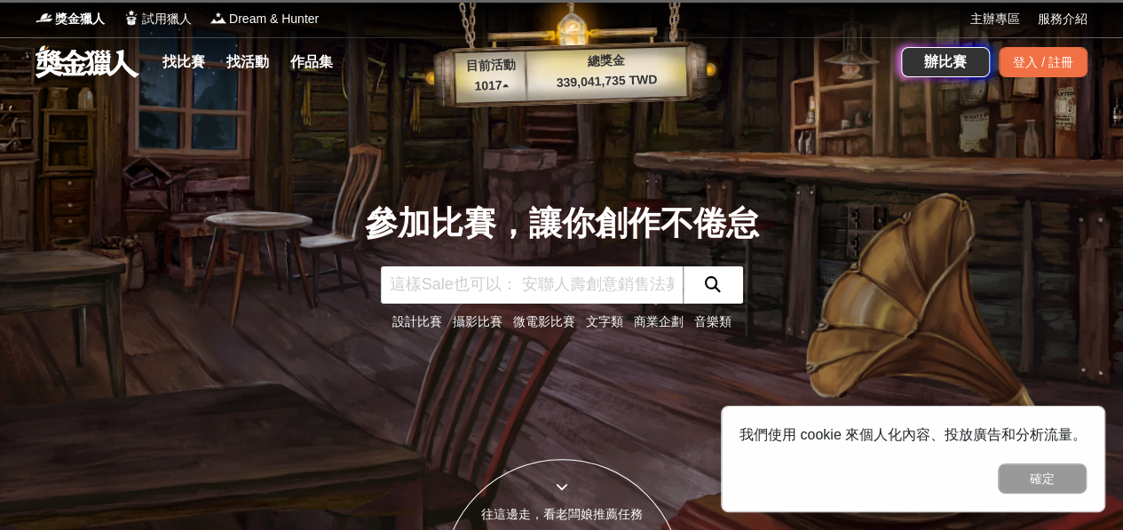
click at [622, 288] on input "text" at bounding box center [532, 284] width 302 height 37
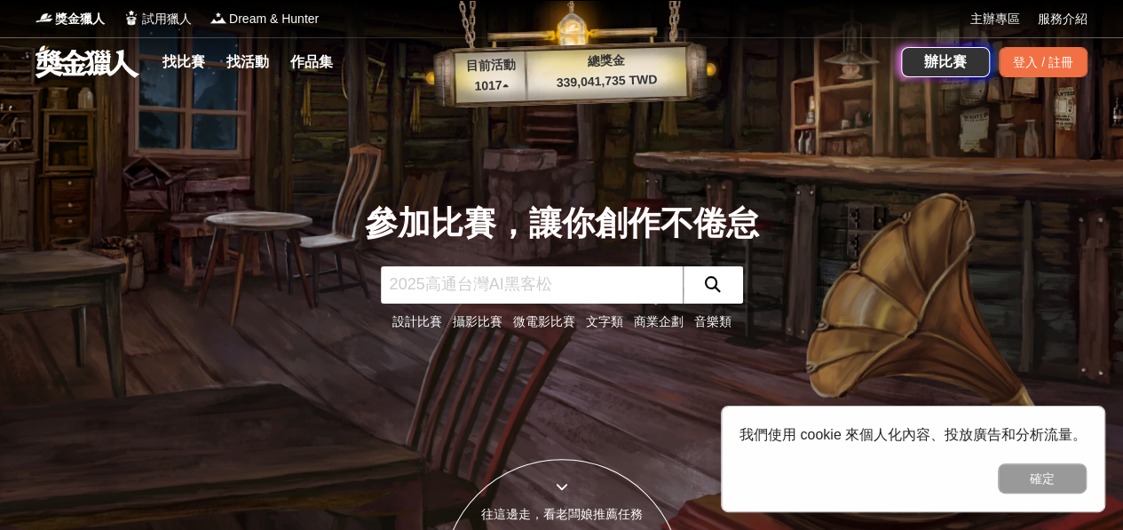
click at [599, 285] on input "text" at bounding box center [532, 284] width 302 height 37
click at [613, 279] on input "text" at bounding box center [532, 284] width 302 height 37
click at [497, 78] on p "1017 ▴" at bounding box center [492, 85] width 72 height 21
click at [503, 89] on p "1017 ▴" at bounding box center [492, 85] width 72 height 21
click at [504, 82] on p "1017 ▴" at bounding box center [492, 85] width 72 height 21
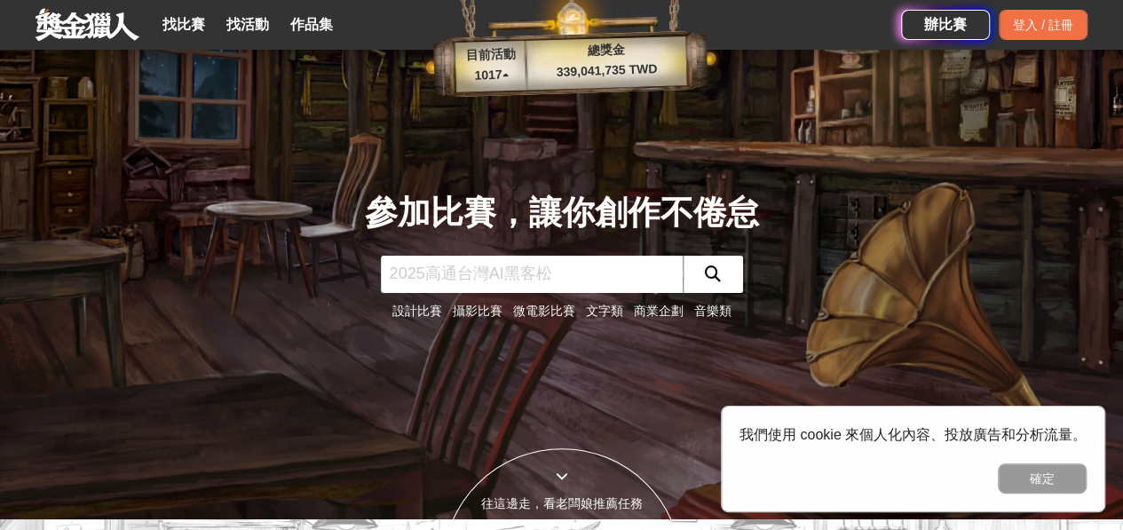
scroll to position [5, 0]
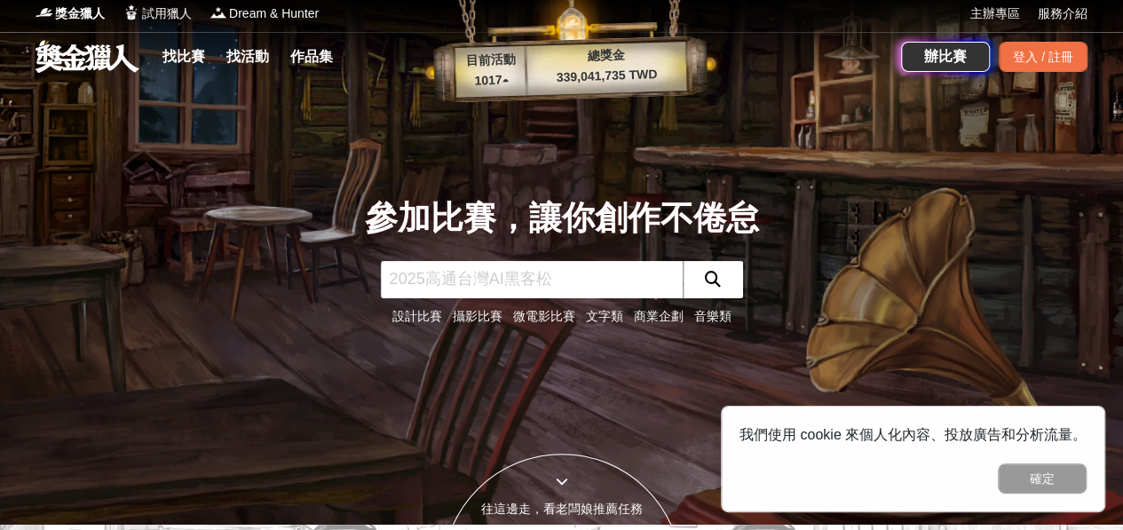
click at [710, 320] on link "音樂類" at bounding box center [712, 316] width 37 height 14
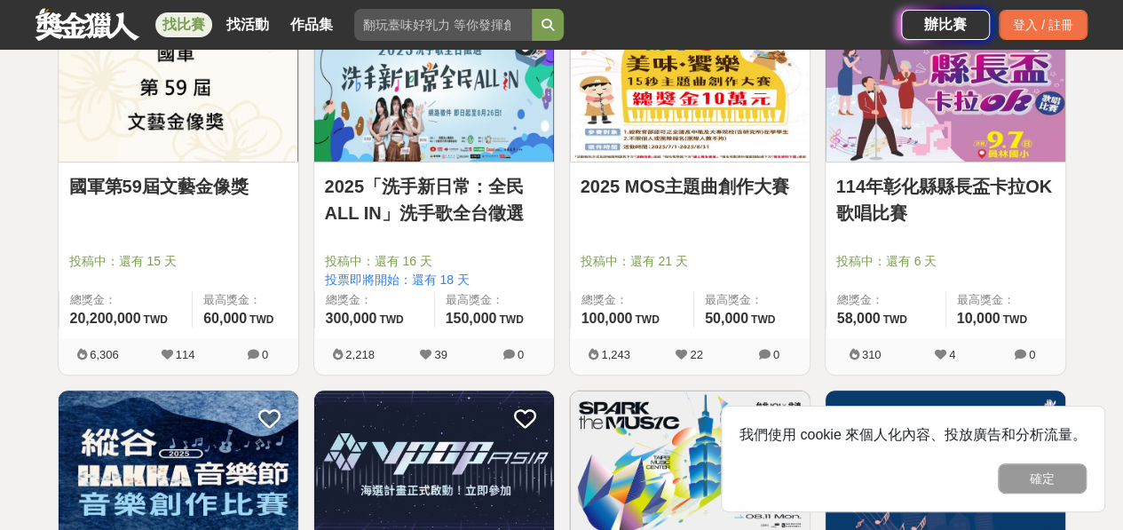
scroll to position [380, 0]
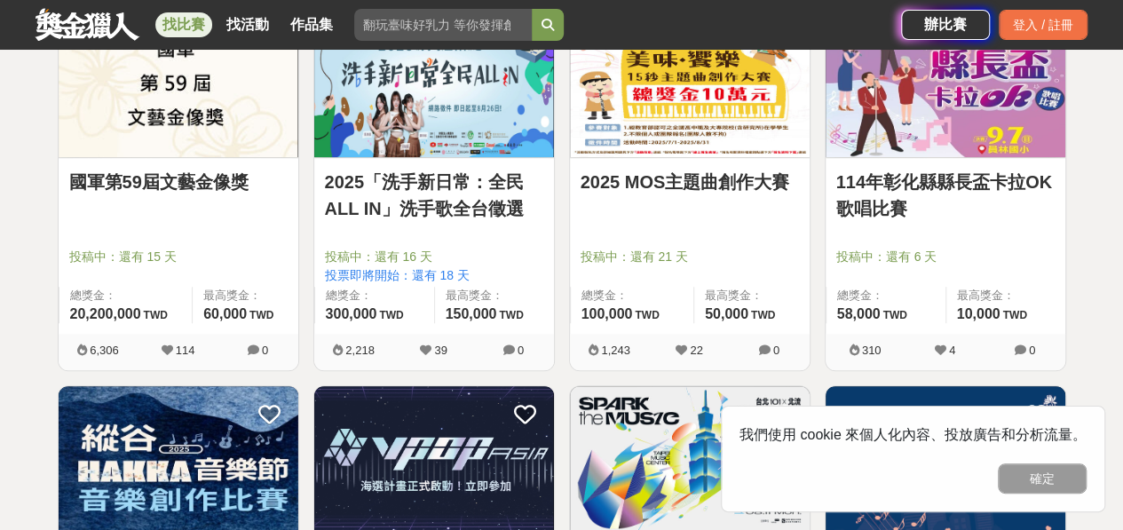
click at [726, 110] on img at bounding box center [690, 83] width 240 height 148
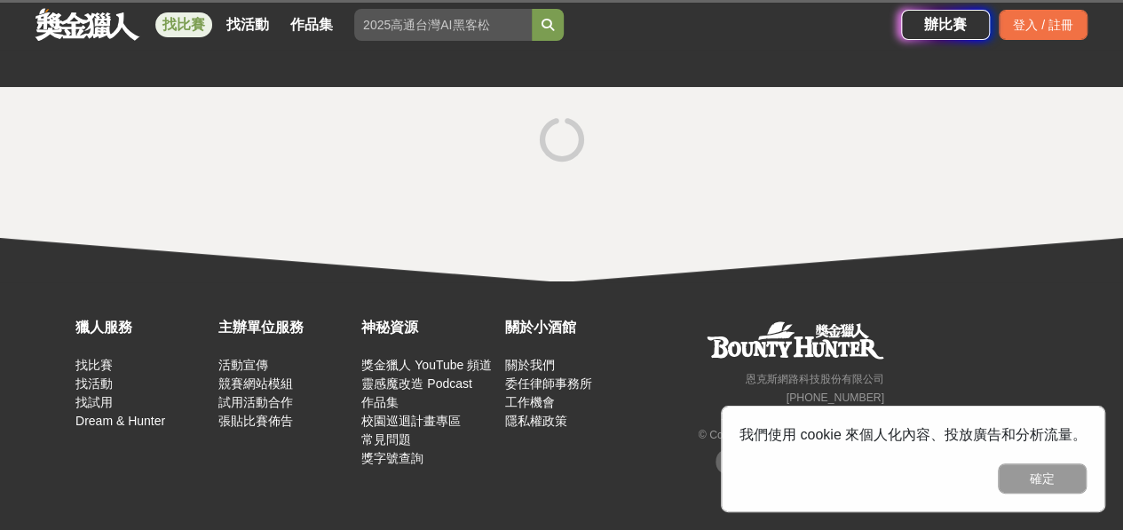
click at [732, 108] on div at bounding box center [562, 141] width 1009 height 67
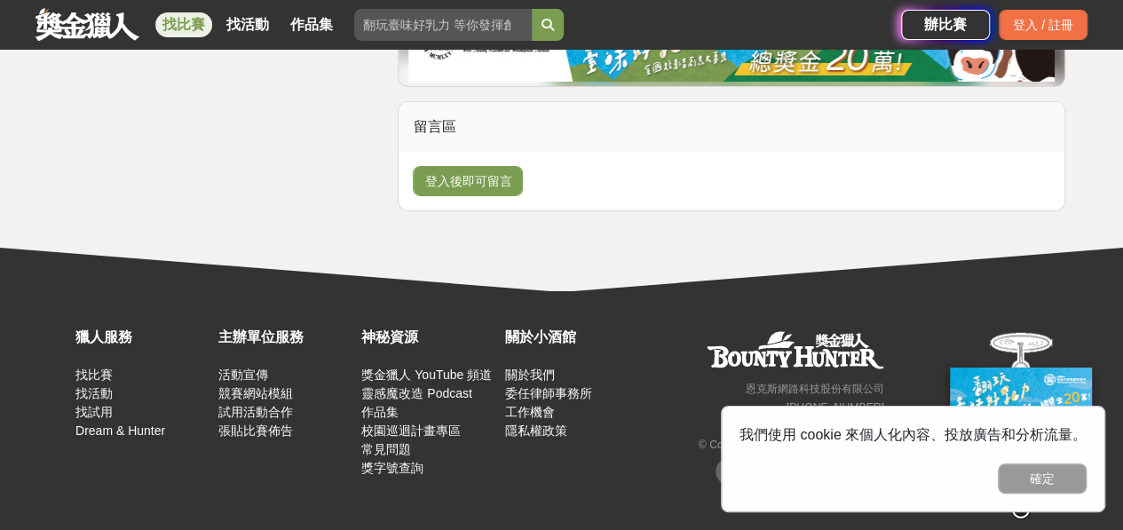
scroll to position [3048, 0]
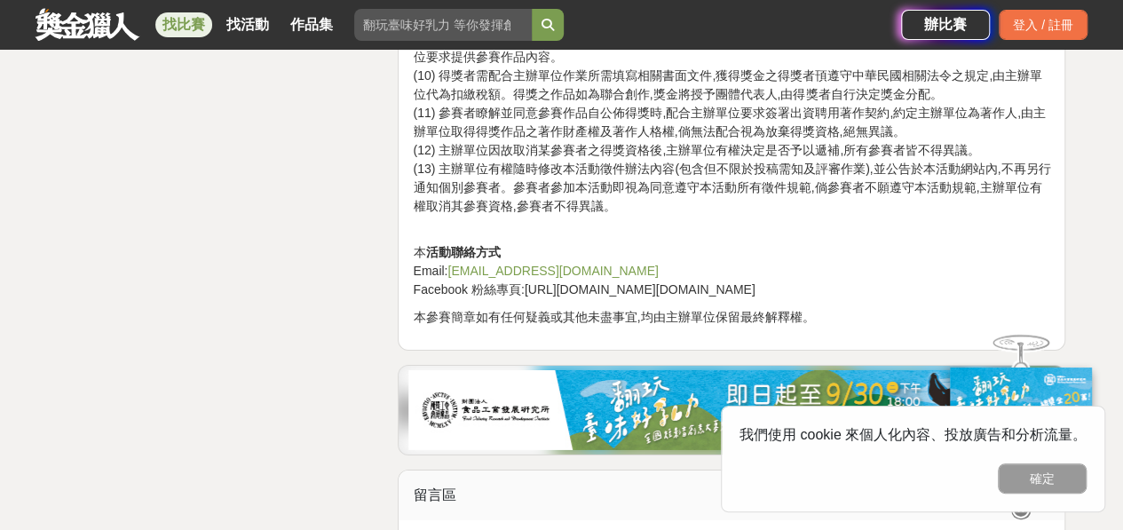
scroll to position [2636, 0]
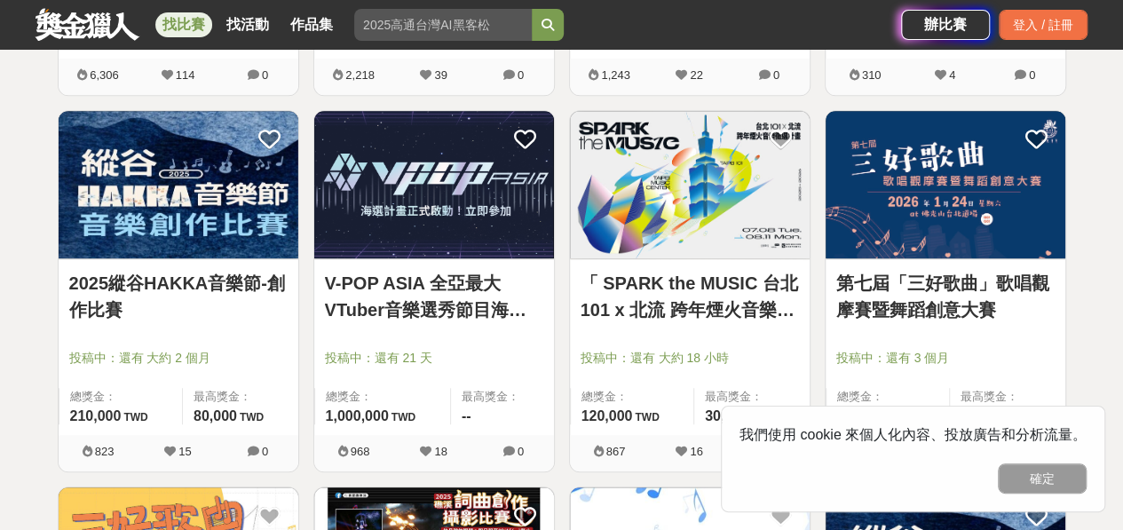
scroll to position [662, 0]
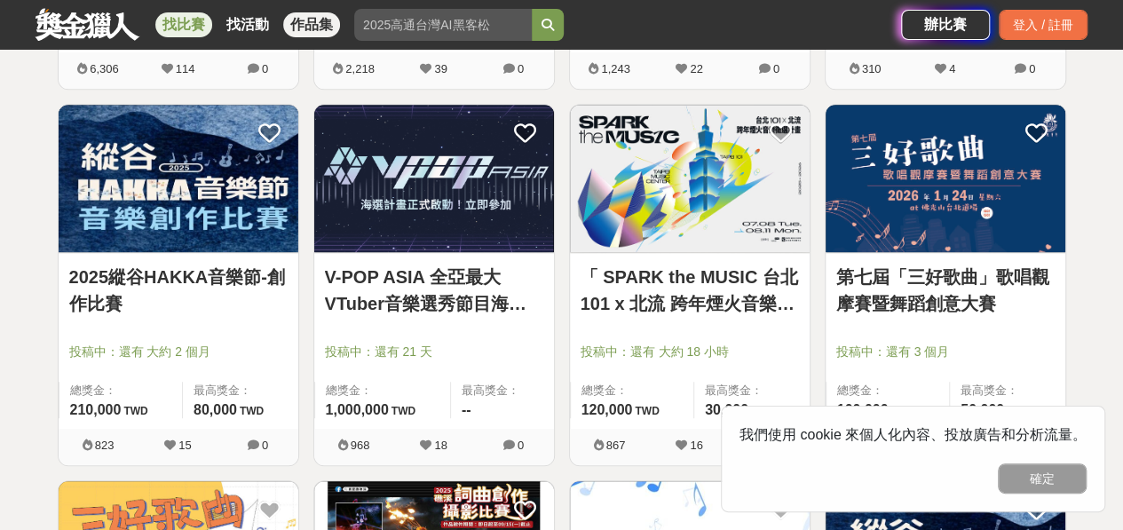
click at [315, 20] on link "作品集" at bounding box center [311, 24] width 57 height 25
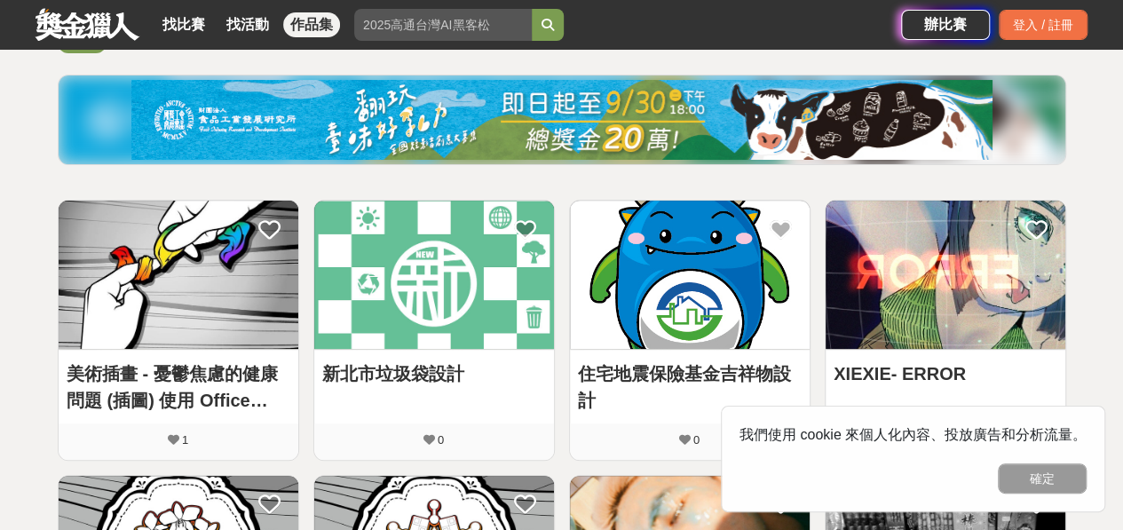
scroll to position [191, 0]
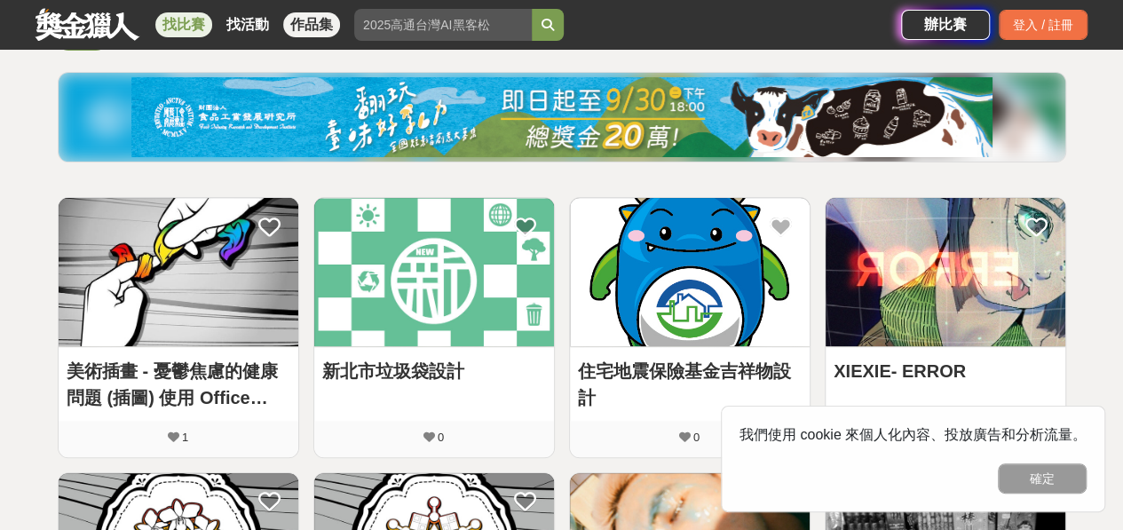
click at [178, 24] on link "找比賽" at bounding box center [183, 24] width 57 height 25
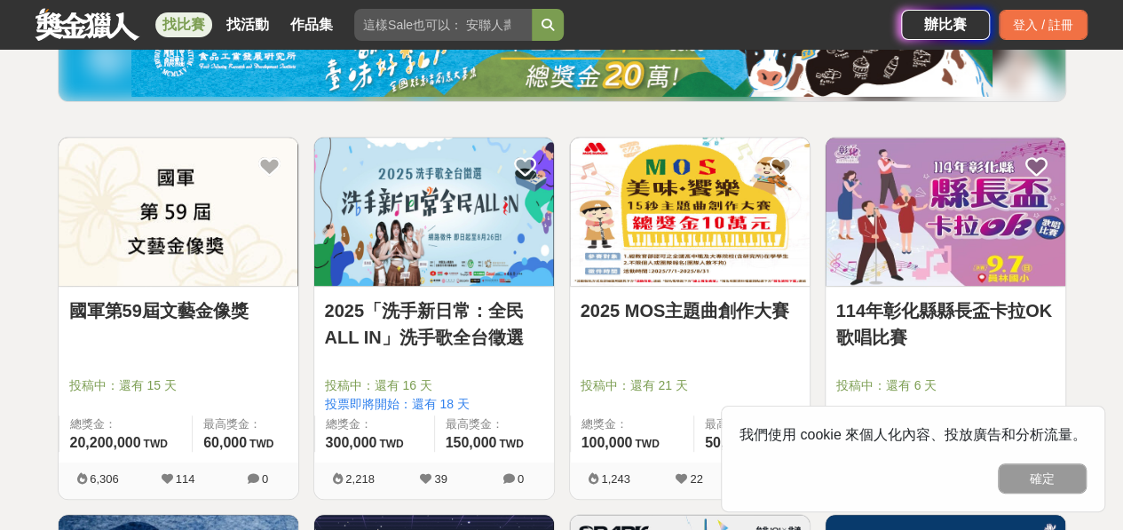
scroll to position [352, 0]
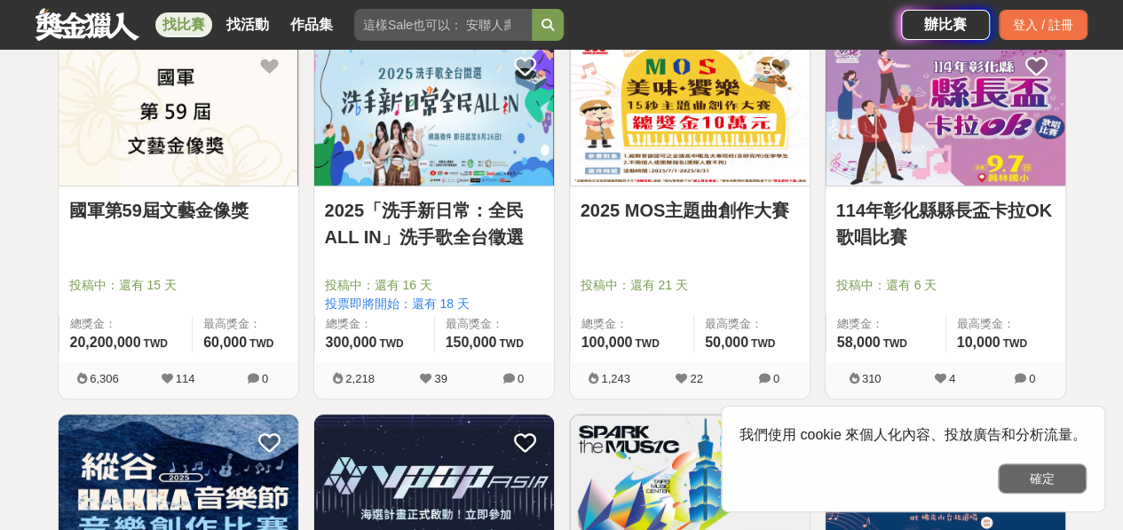
click at [1052, 489] on button "確定" at bounding box center [1042, 479] width 89 height 30
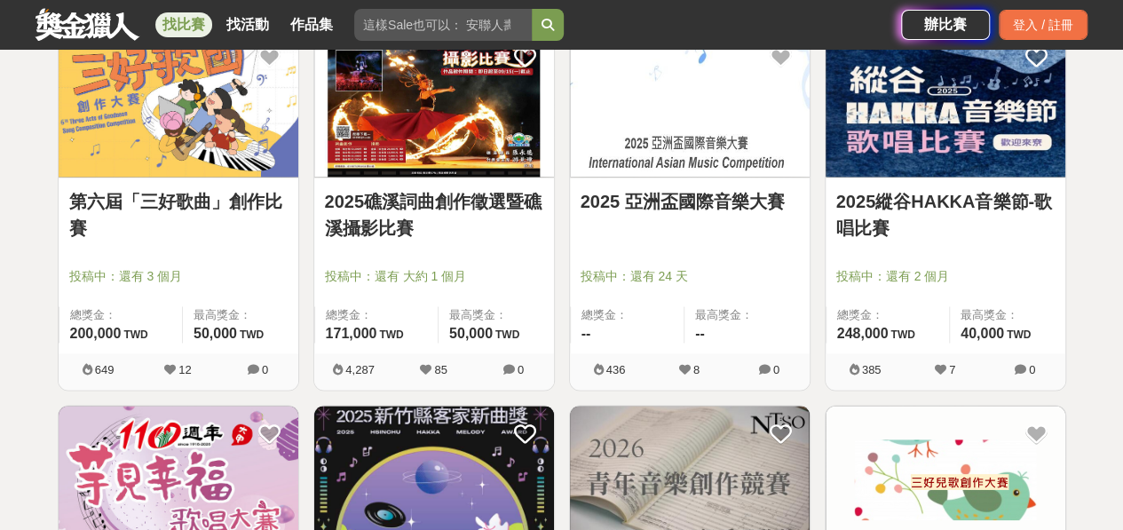
scroll to position [1119, 0]
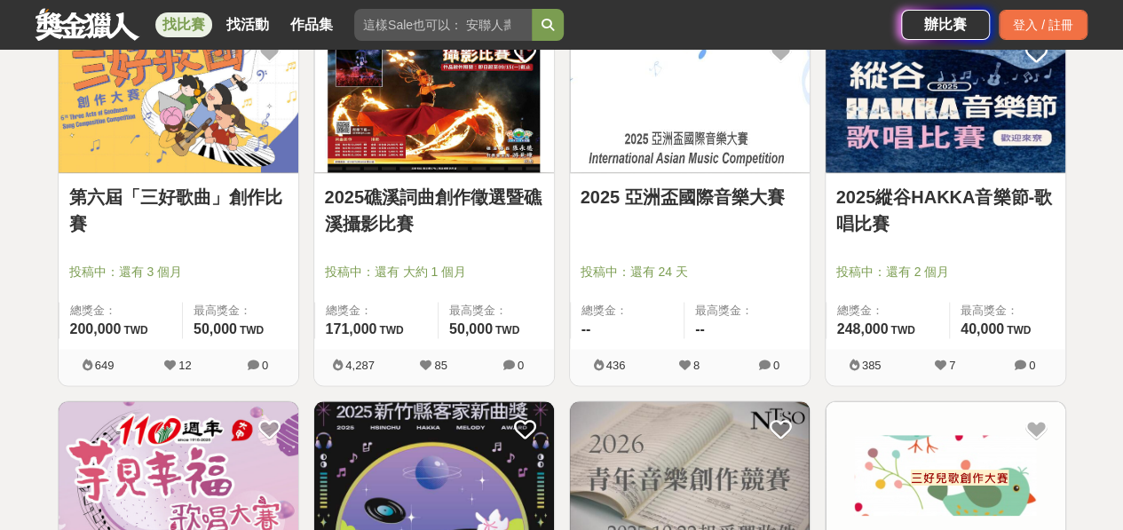
click at [1029, 151] on img at bounding box center [946, 98] width 240 height 148
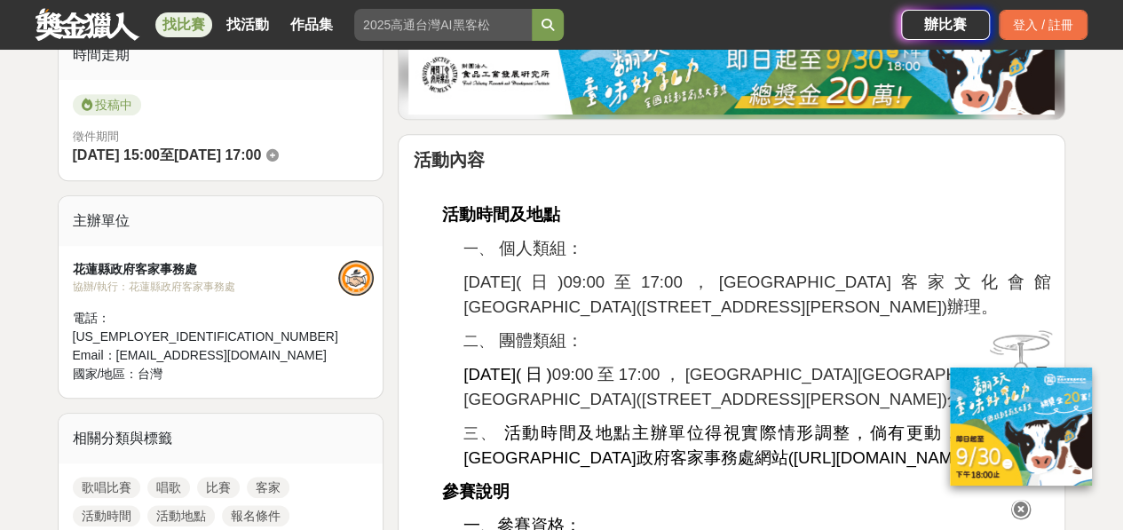
scroll to position [467, 0]
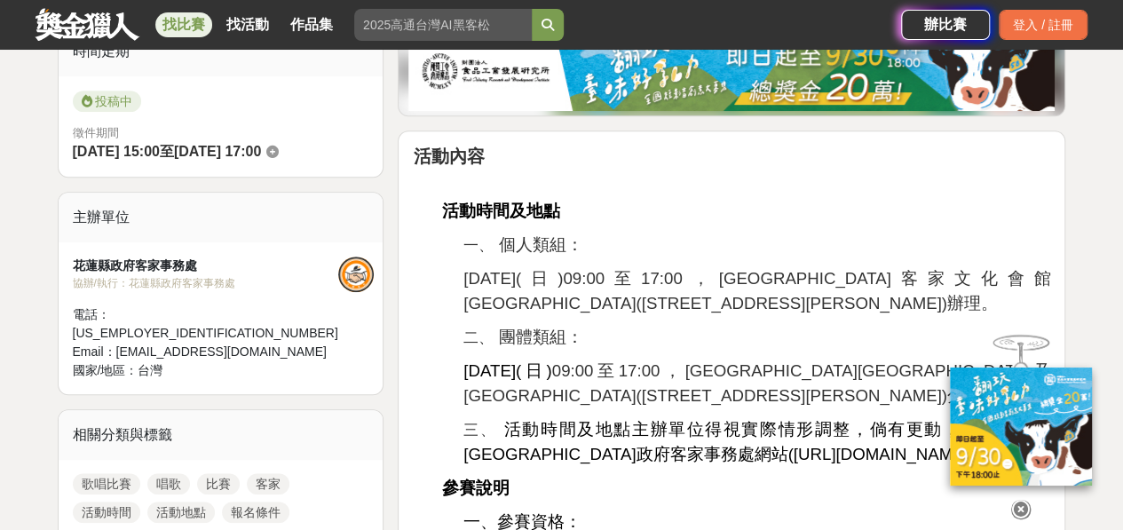
click at [902, 180] on p at bounding box center [732, 180] width 638 height 19
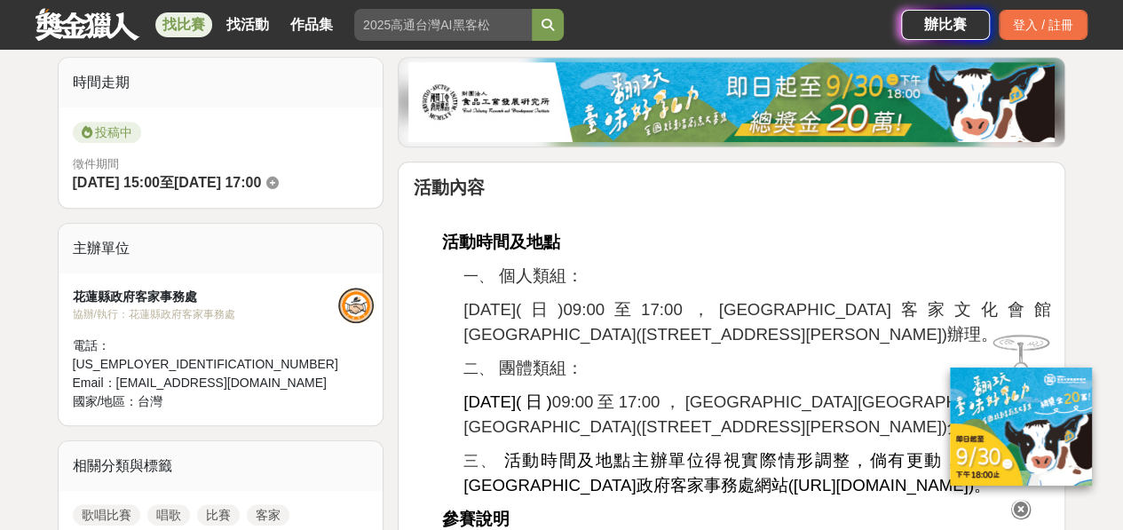
scroll to position [0, 0]
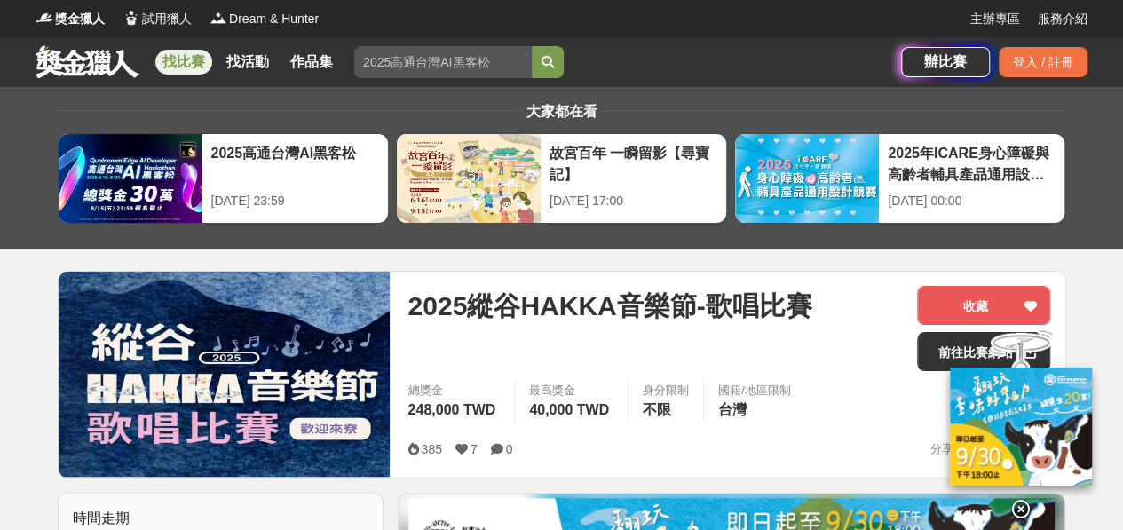
click at [497, 65] on input "search" at bounding box center [443, 62] width 178 height 32
type input "繪畫"
click at [532, 46] on button "submit" at bounding box center [548, 62] width 32 height 32
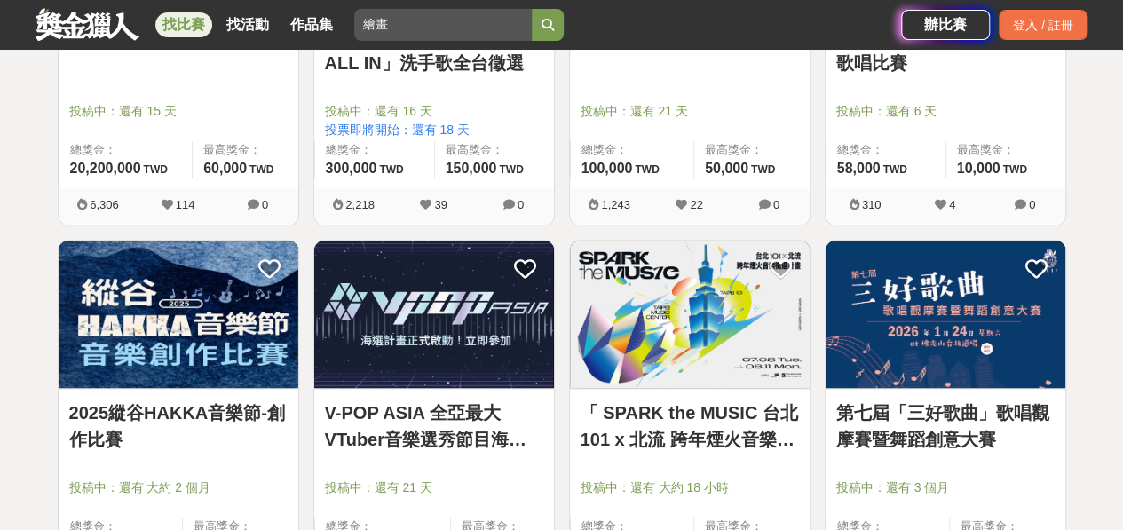
scroll to position [530, 0]
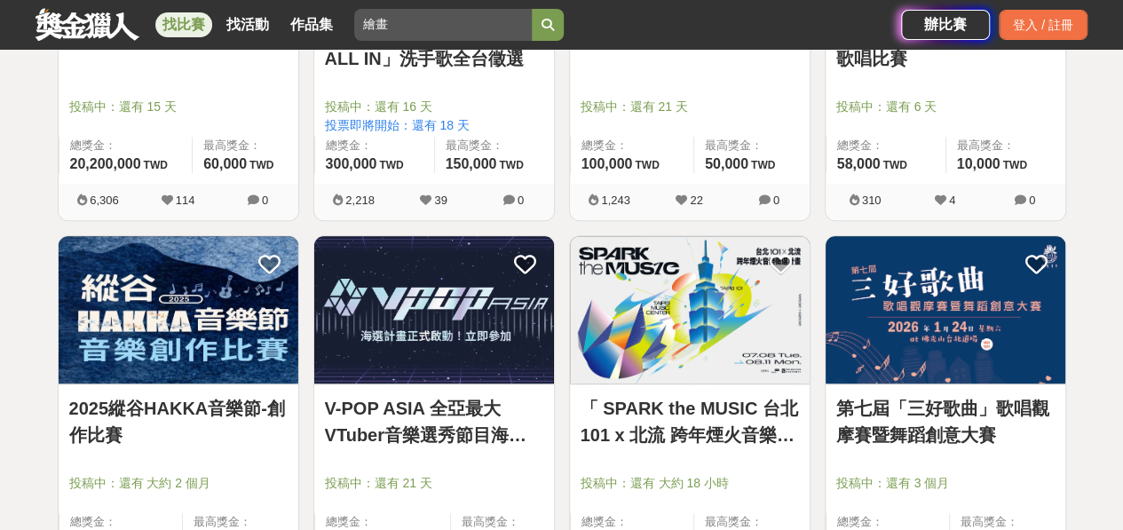
click at [1064, 361] on img at bounding box center [946, 310] width 240 height 148
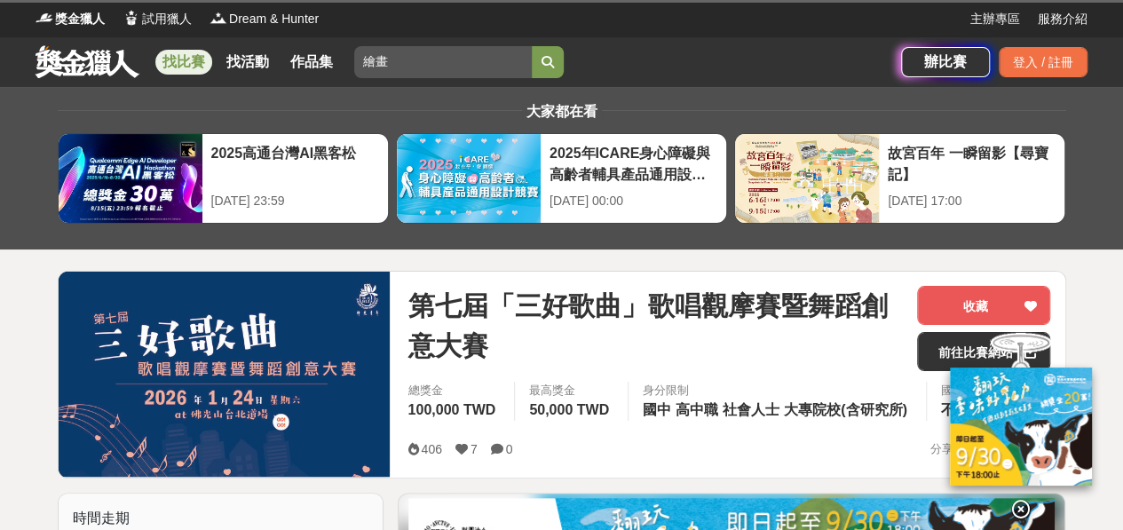
click at [87, 55] on link at bounding box center [87, 61] width 107 height 34
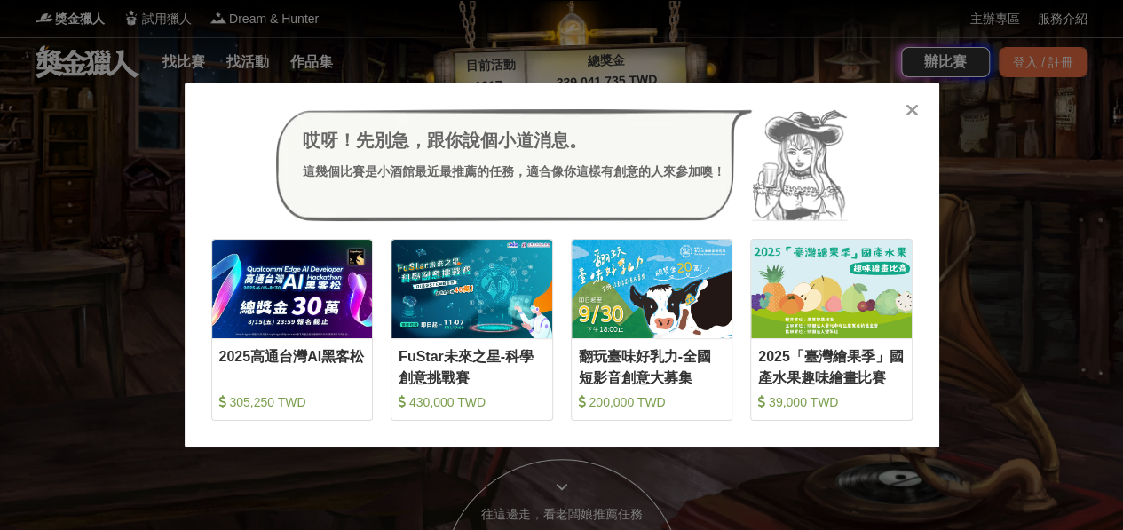
click at [916, 107] on icon at bounding box center [912, 110] width 13 height 18
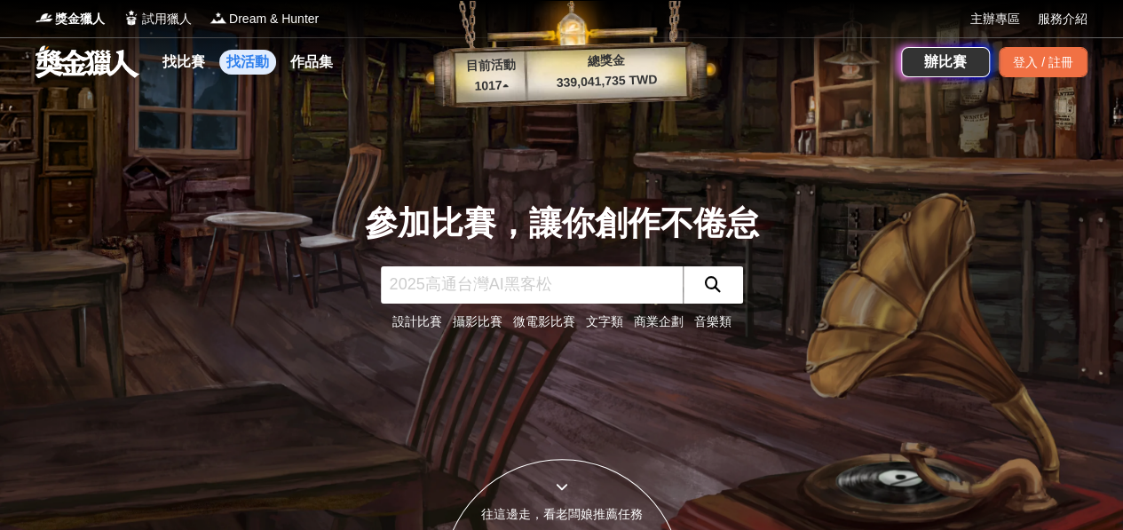
click at [258, 62] on link "找活動" at bounding box center [247, 62] width 57 height 25
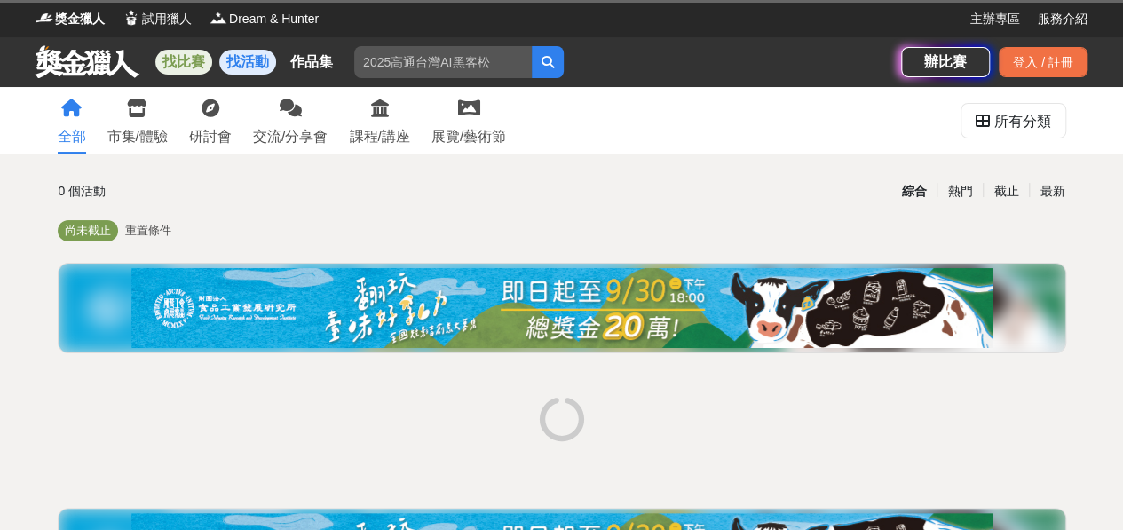
click at [185, 58] on link "找比賽" at bounding box center [183, 62] width 57 height 25
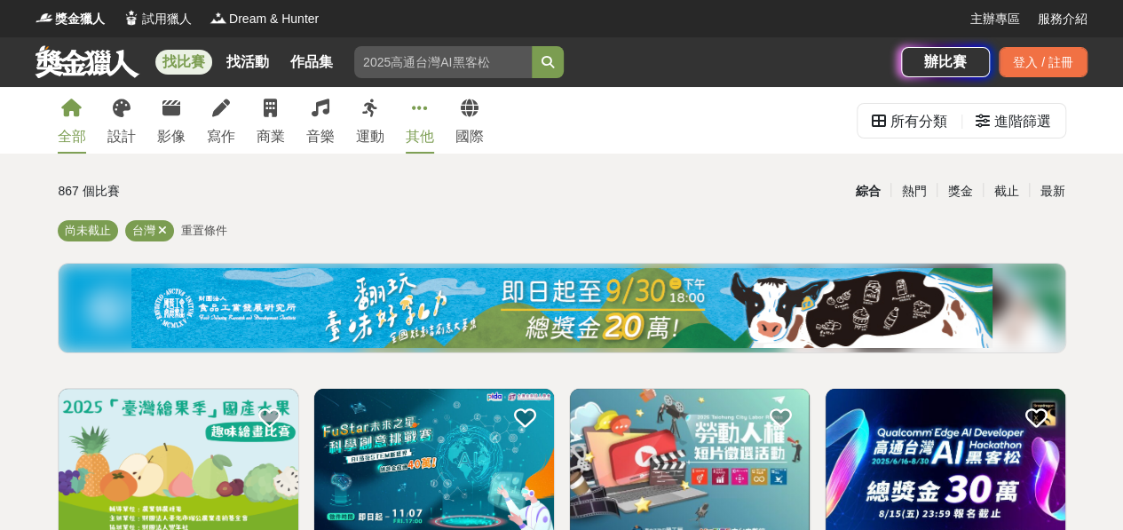
click at [410, 114] on link "其他" at bounding box center [420, 120] width 28 height 67
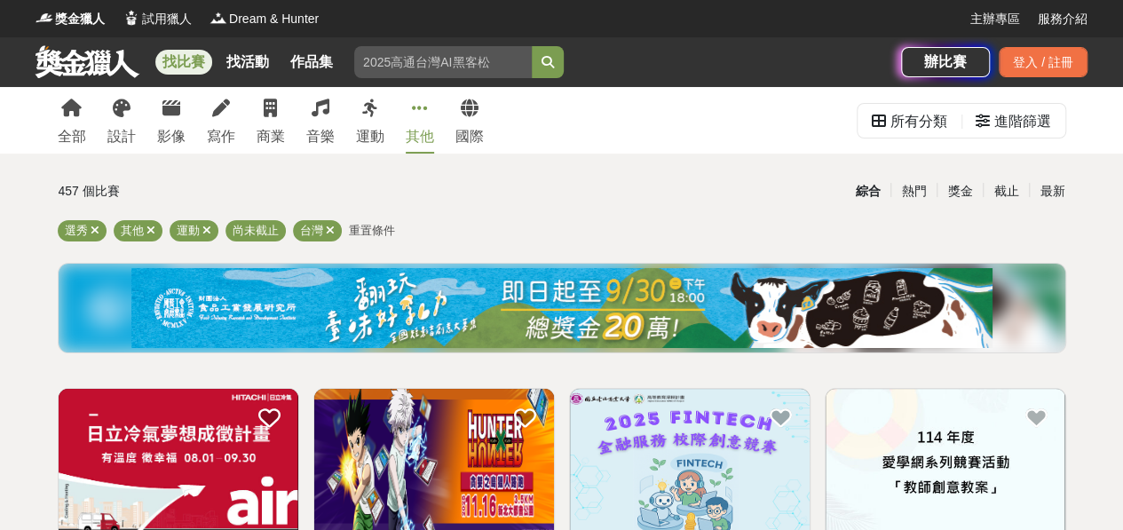
click at [114, 117] on div at bounding box center [122, 108] width 18 height 18
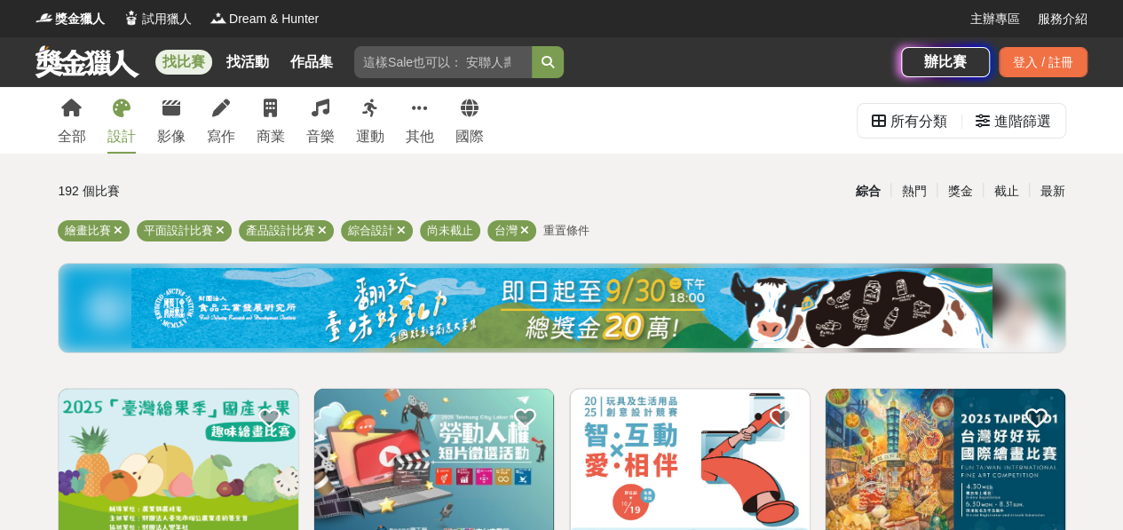
click at [104, 68] on link at bounding box center [87, 61] width 107 height 34
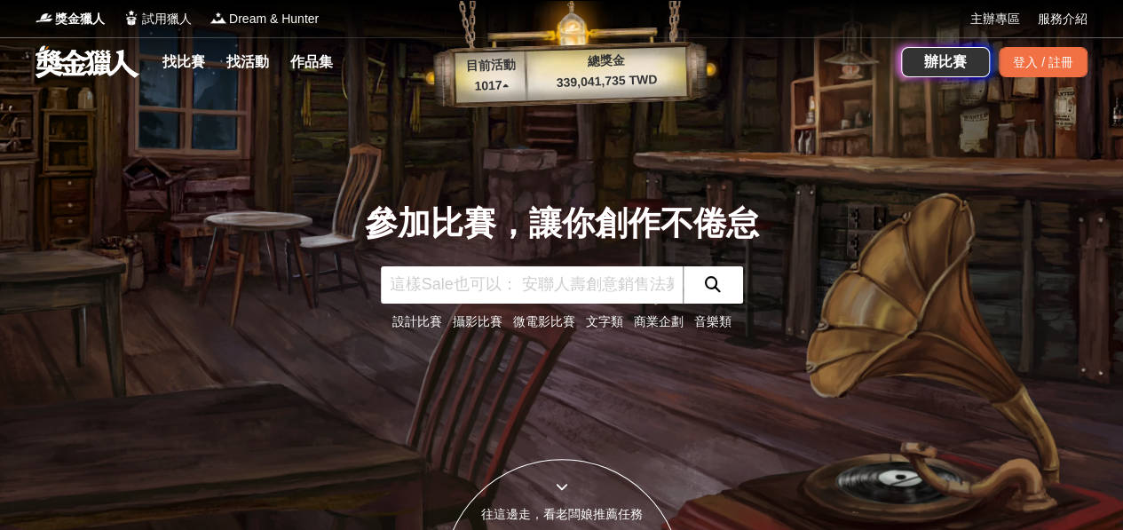
click at [989, 399] on div "參加比賽，讓你創作不倦怠 設計比賽 攝影比賽 微電影比賽 文字類 商業企劃 音樂類" at bounding box center [562, 265] width 1012 height 530
click at [892, 428] on div "參加比賽，讓你創作不倦怠 設計比賽 攝影比賽 微電影比賽 文字類 商業企劃 音樂類" at bounding box center [562, 265] width 1012 height 530
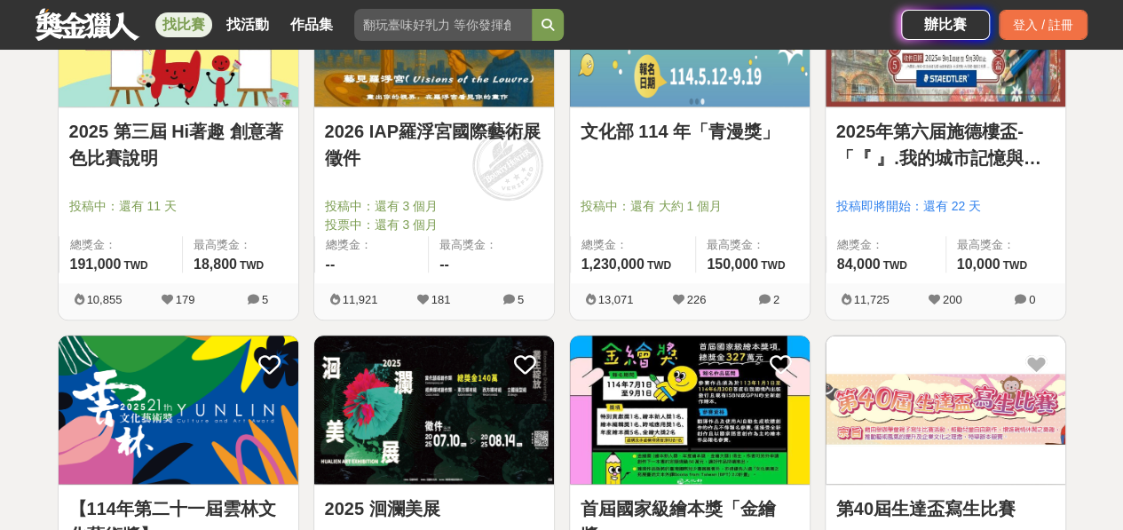
scroll to position [810, 0]
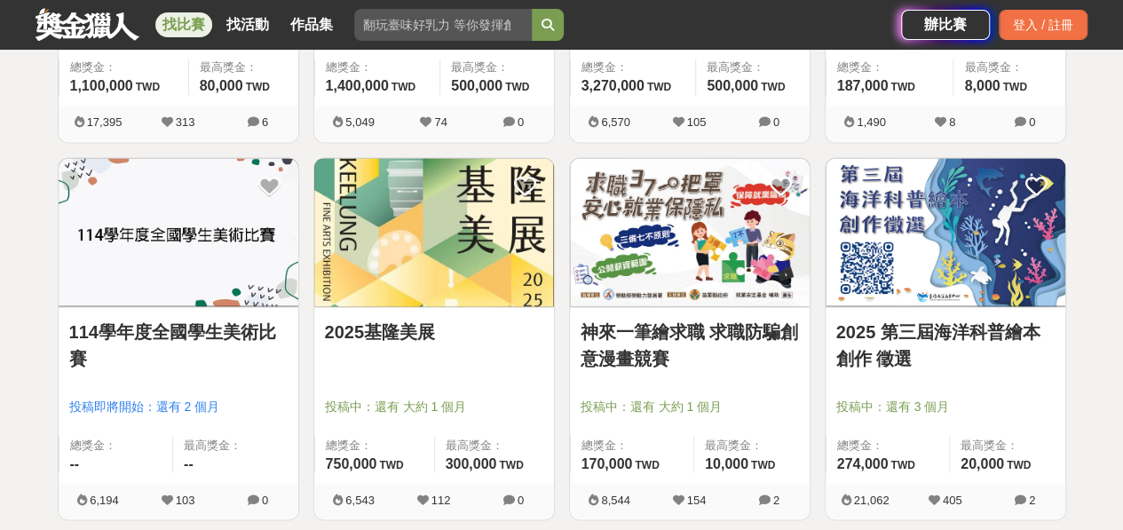
scroll to position [1366, 0]
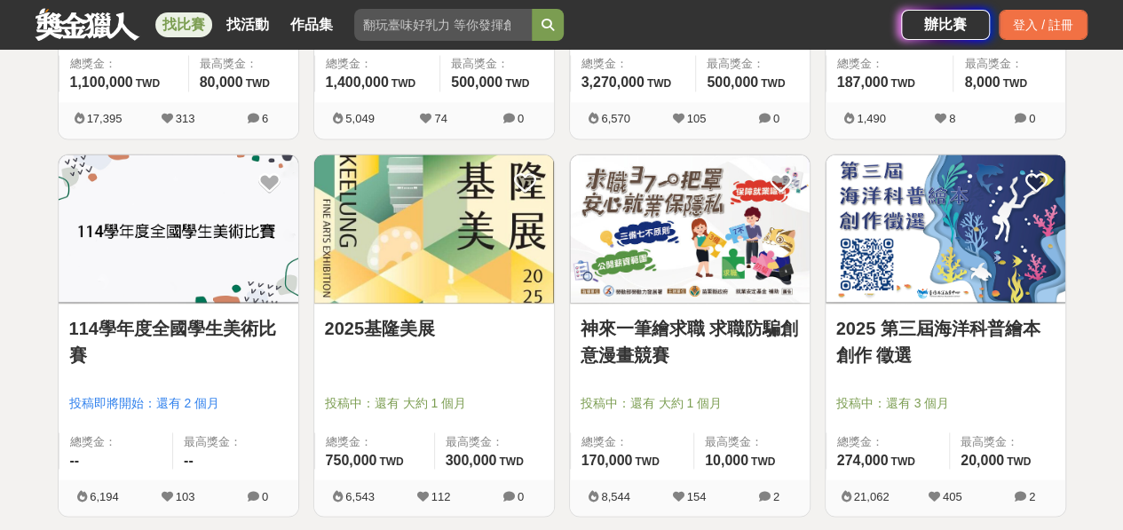
click at [1074, 294] on div "118 個比賽 綜合 熱門 獎金 截止 最新 繪畫比賽 尚未截止 台灣 重置條件 2025「臺灣繪果季」國產水果趣味繪畫比賽 投稿中：還有 大約 1 個月 總…" at bounding box center [562, 141] width 1037 height 2664
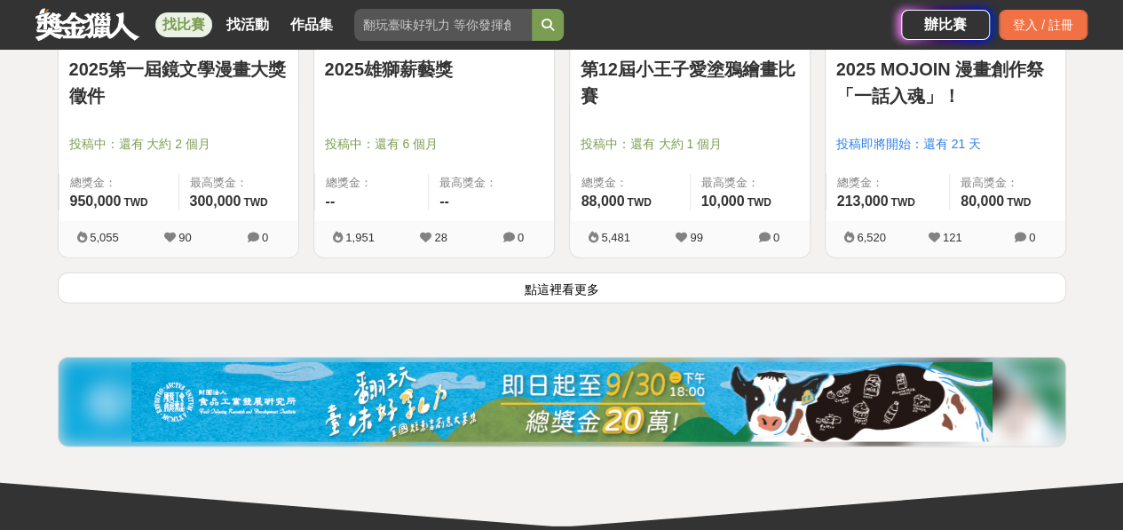
scroll to position [2384, 0]
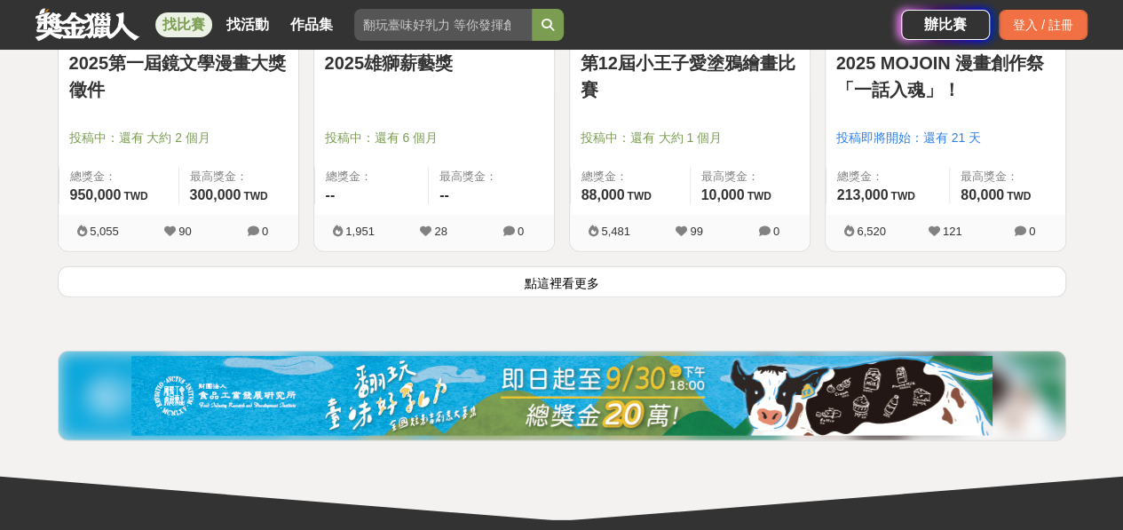
click at [607, 279] on button "點這裡看更多" at bounding box center [562, 281] width 1009 height 31
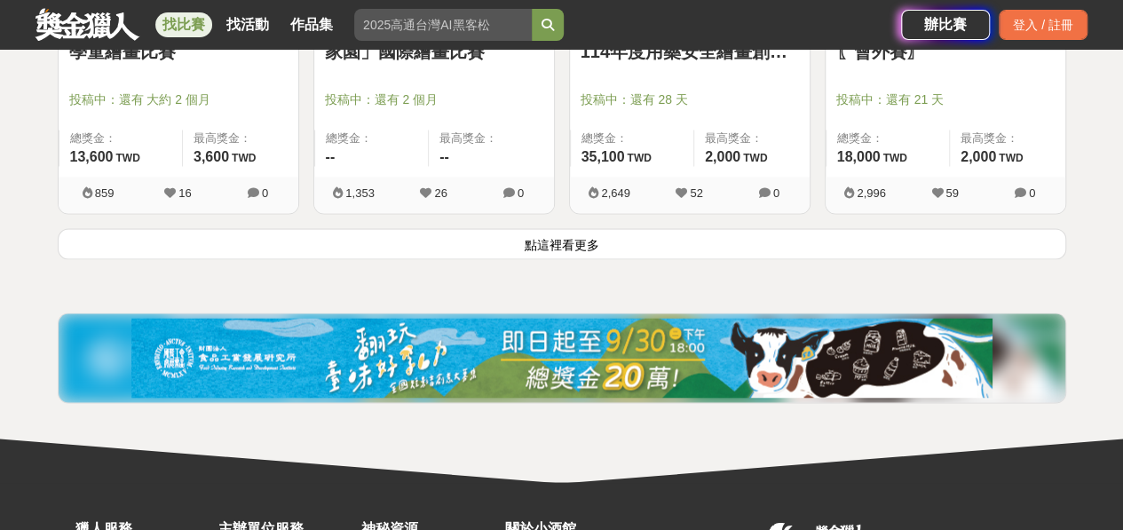
scroll to position [4687, 0]
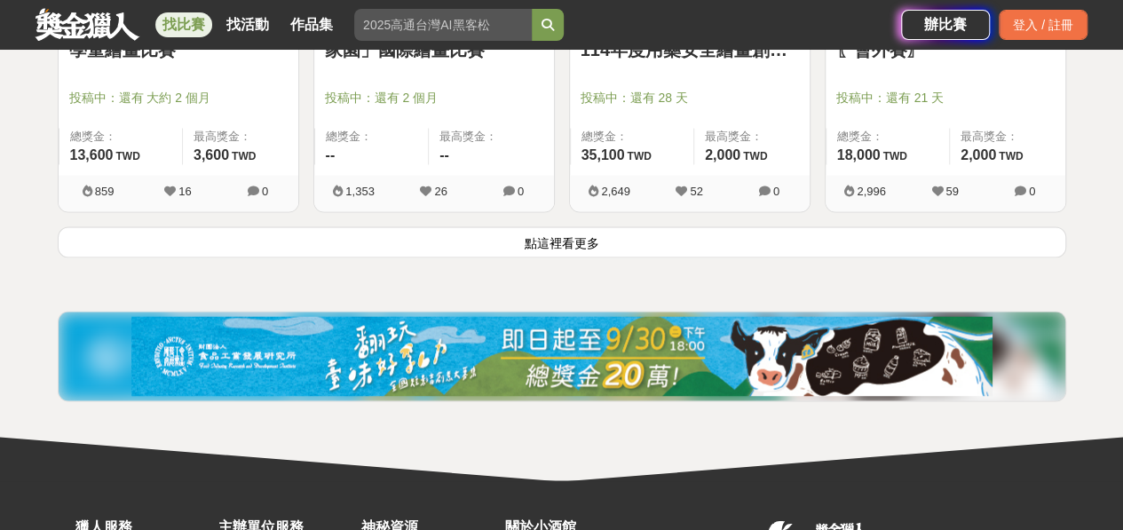
click at [664, 240] on button "點這裡看更多" at bounding box center [562, 241] width 1009 height 31
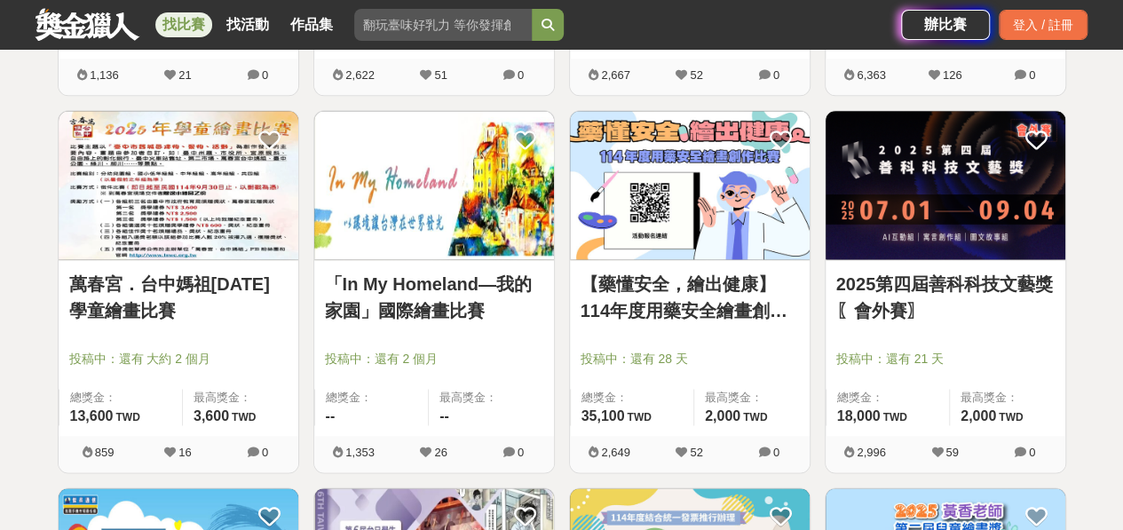
scroll to position [4426, 0]
click at [497, 202] on img at bounding box center [434, 185] width 240 height 148
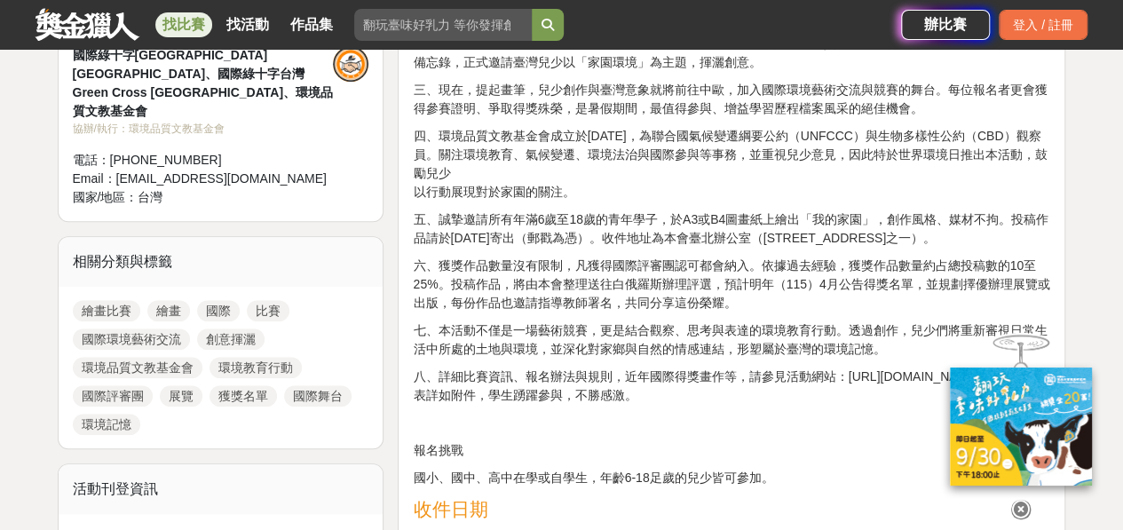
scroll to position [683, 0]
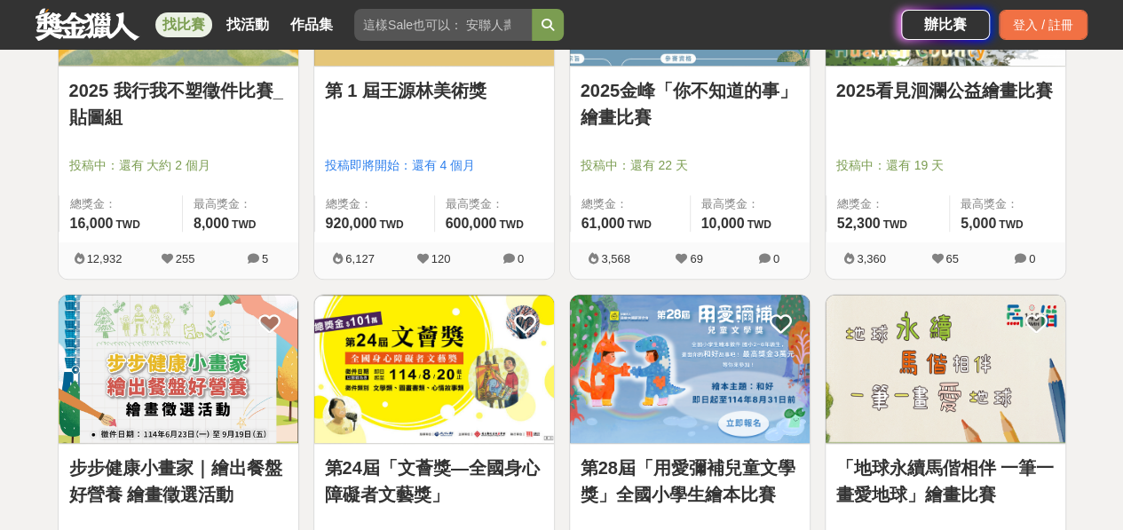
scroll to position [3612, 0]
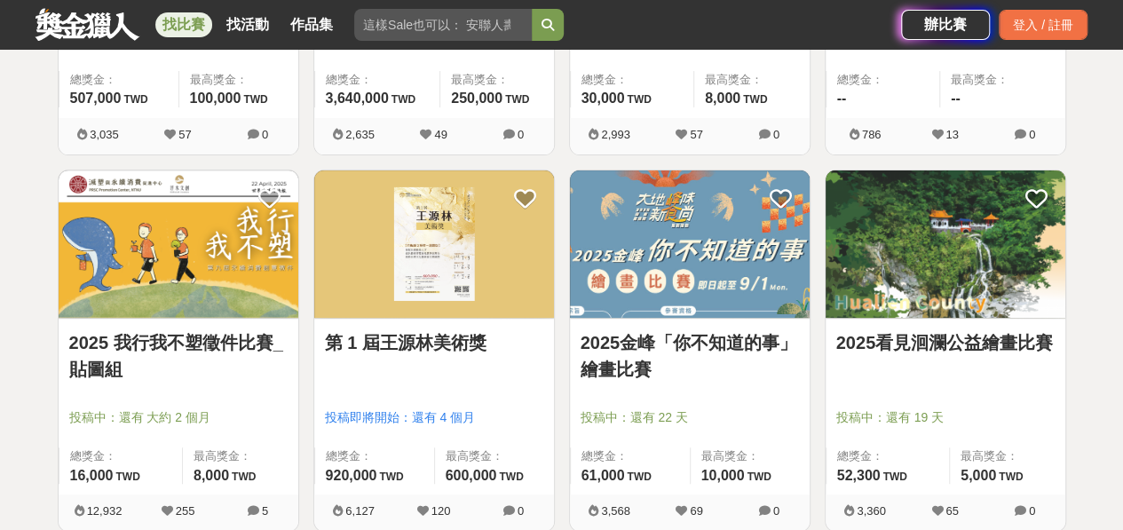
click at [474, 19] on input "search" at bounding box center [443, 25] width 178 height 32
type input "kpop"
click at [532, 9] on button "submit" at bounding box center [548, 25] width 32 height 32
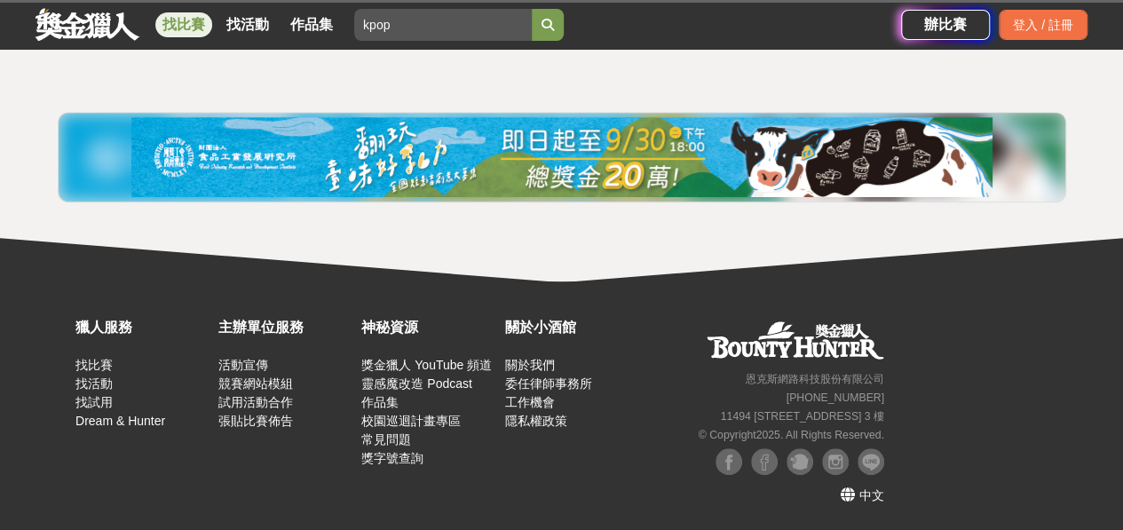
scroll to position [329, 0]
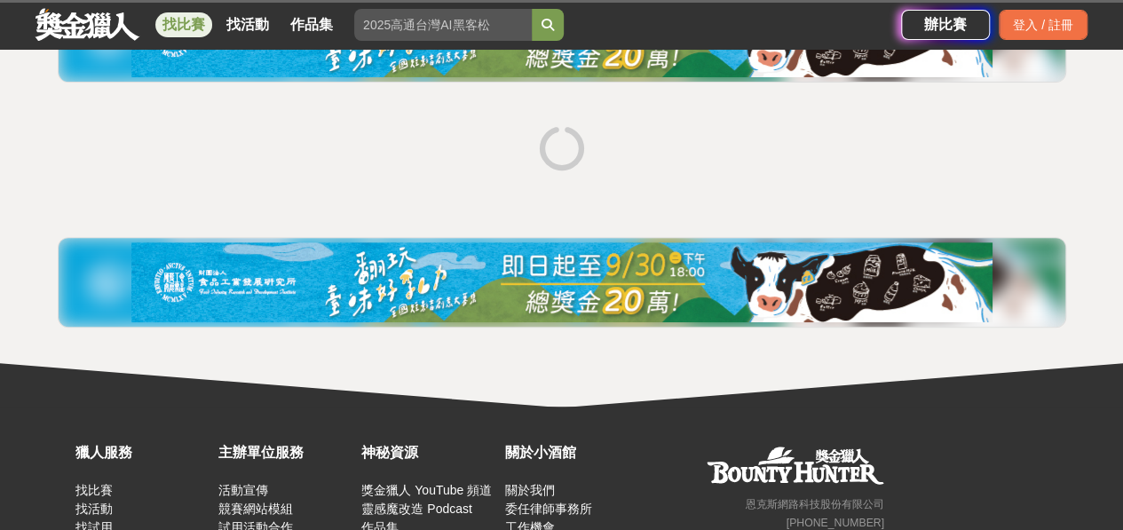
scroll to position [272, 0]
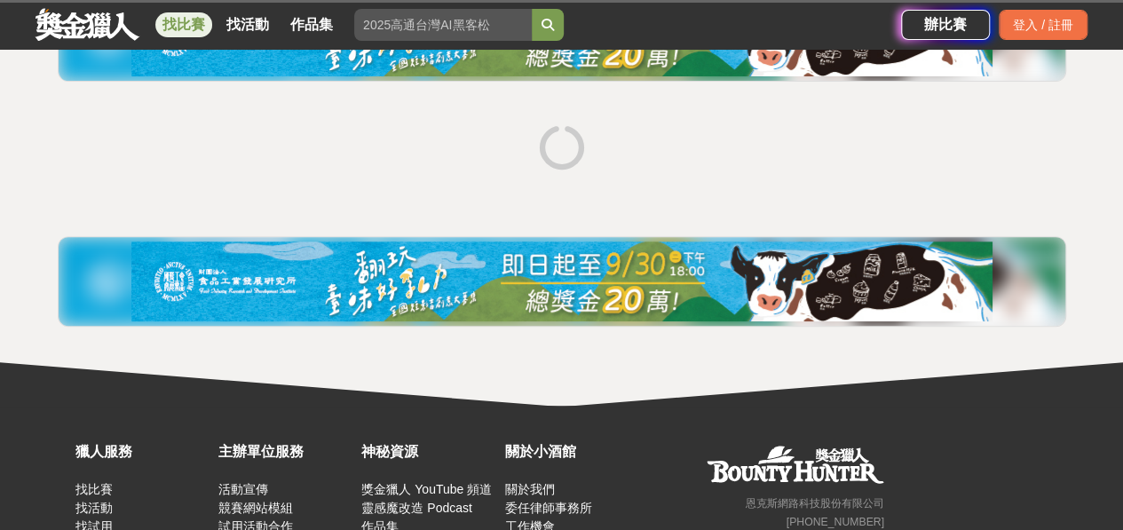
click at [744, 174] on div at bounding box center [562, 149] width 1023 height 67
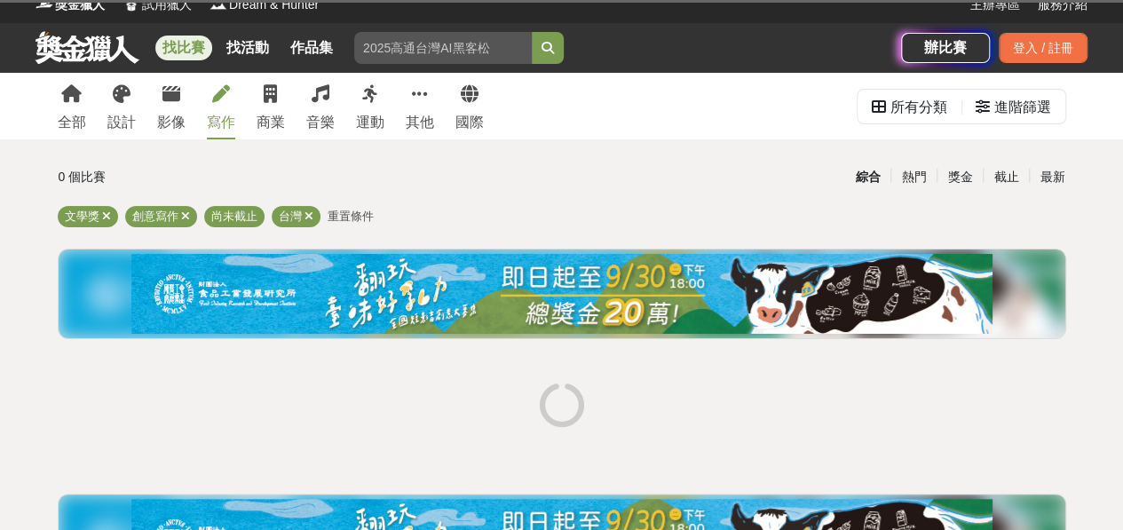
scroll to position [11, 0]
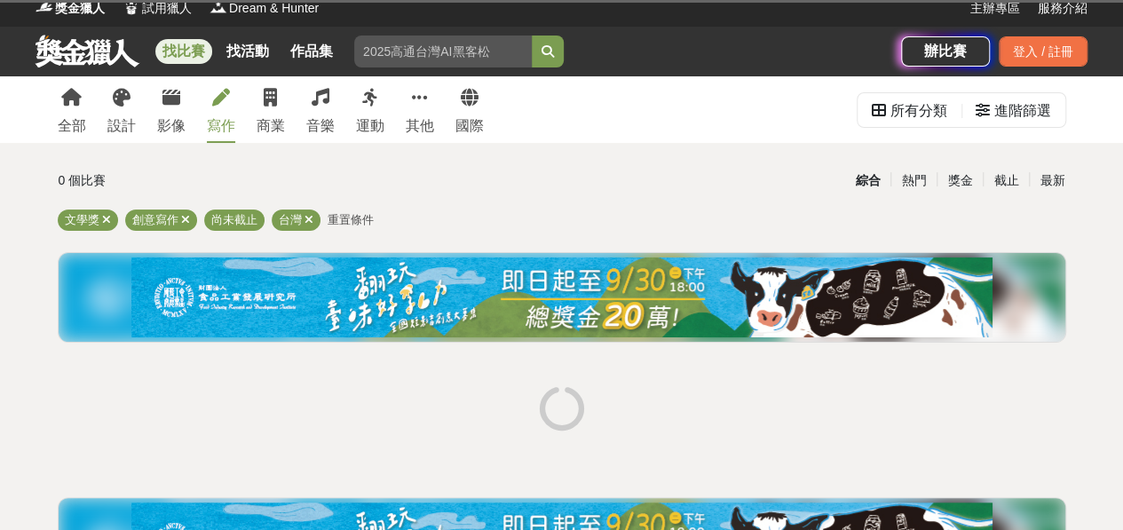
click at [632, 346] on div at bounding box center [562, 304] width 1023 height 104
click at [643, 392] on div at bounding box center [562, 410] width 1023 height 67
click at [645, 413] on div at bounding box center [562, 410] width 1023 height 67
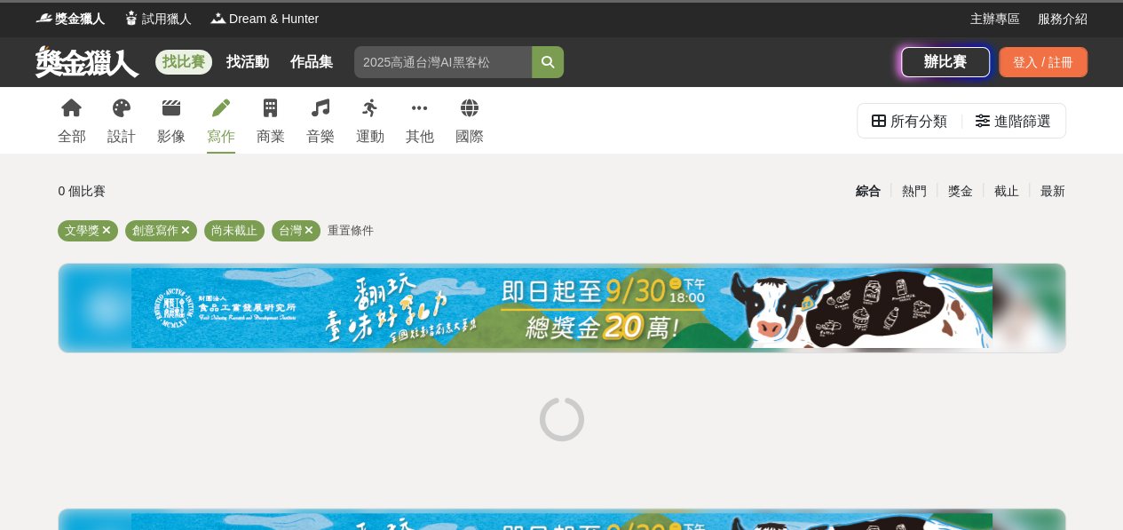
click at [487, 67] on input "search" at bounding box center [443, 62] width 178 height 32
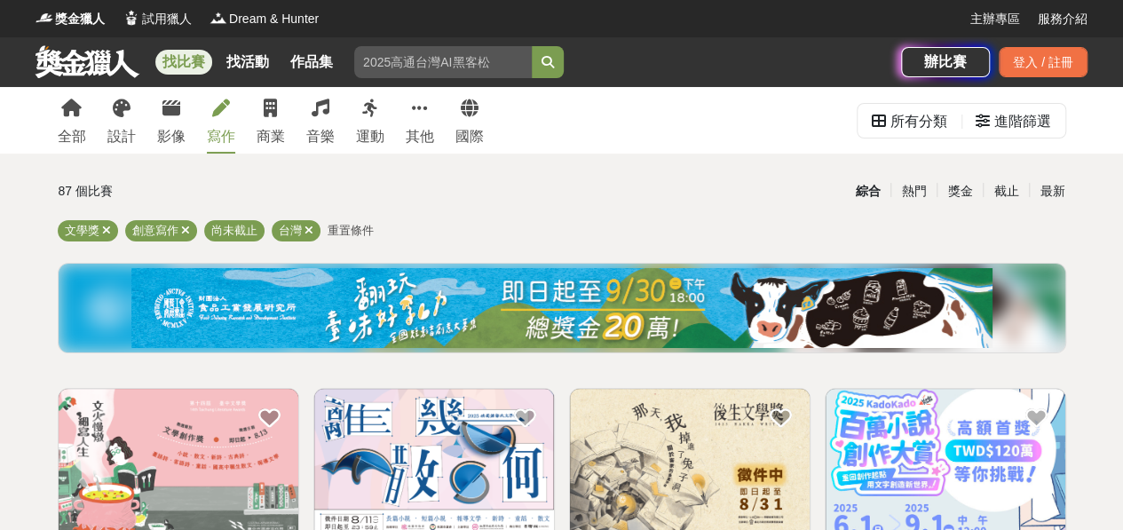
click at [503, 67] on input "search" at bounding box center [443, 62] width 178 height 32
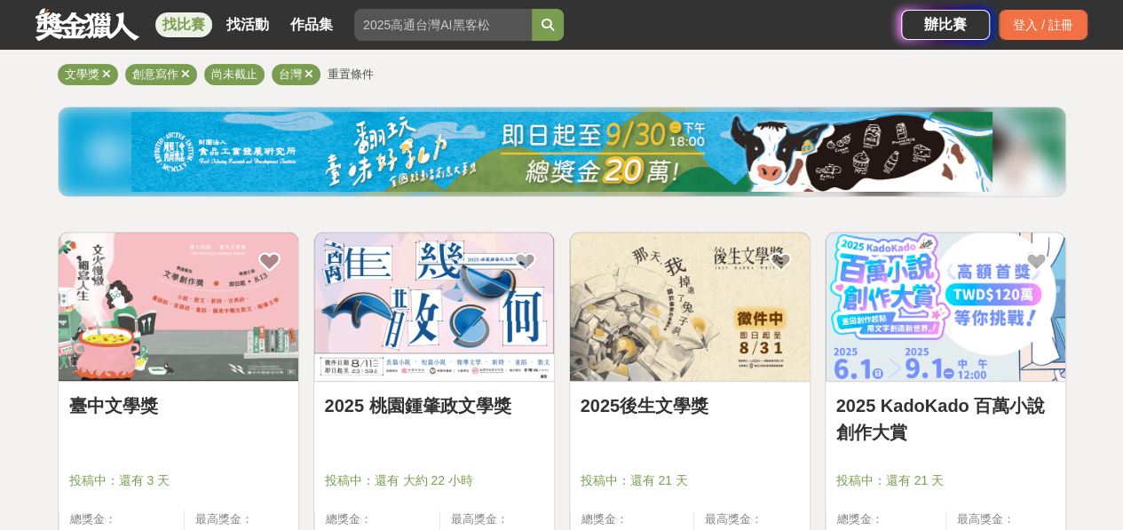
scroll to position [254, 0]
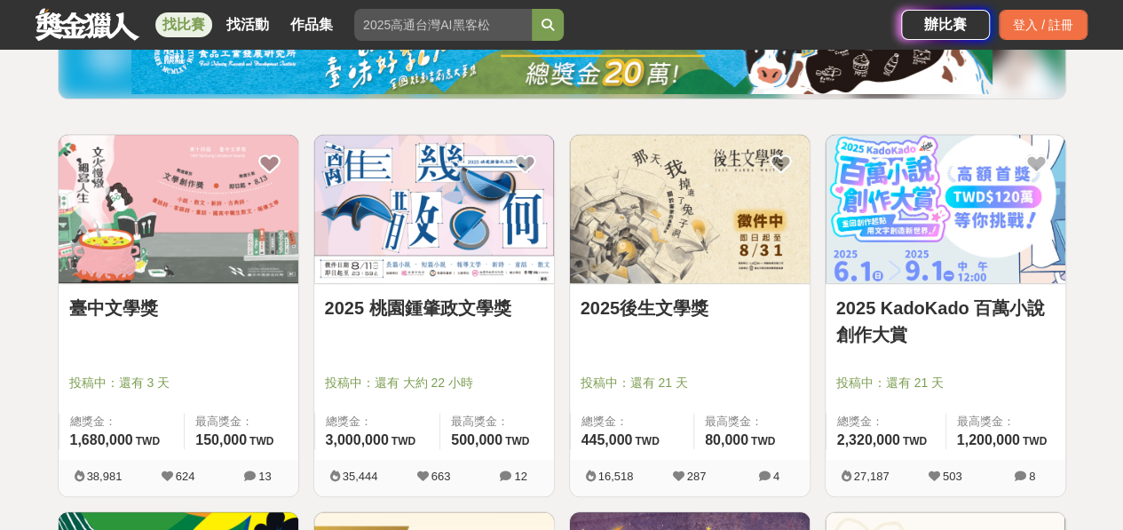
click at [995, 215] on img at bounding box center [946, 209] width 240 height 148
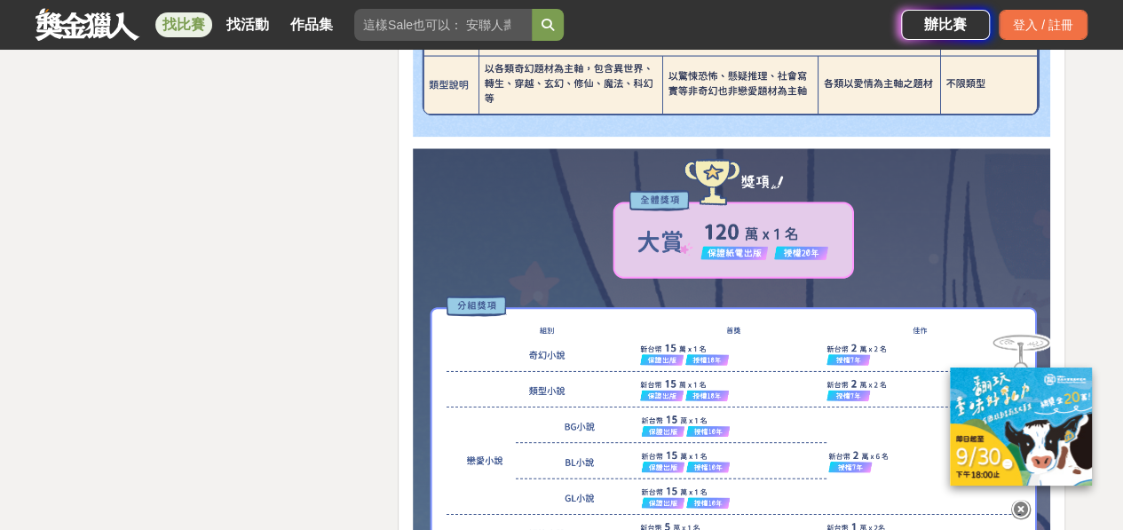
scroll to position [4380, 0]
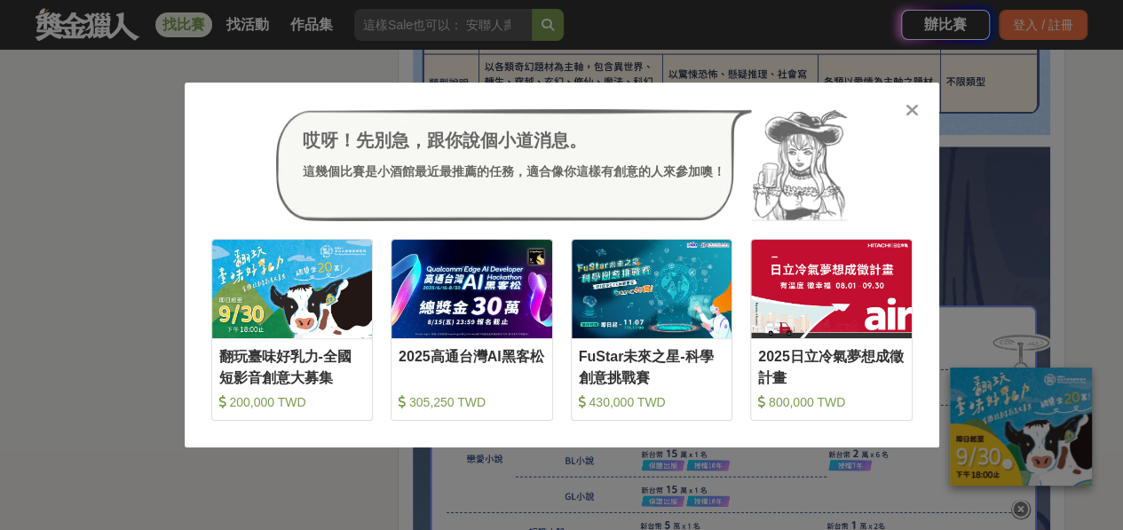
click at [913, 108] on icon at bounding box center [912, 110] width 13 height 18
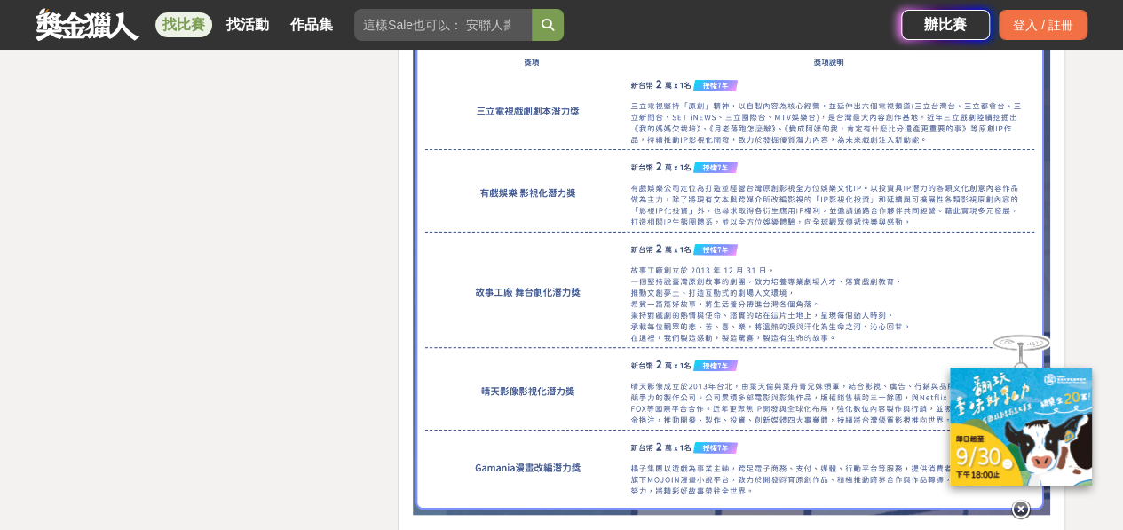
scroll to position [4929, 0]
click at [1048, 21] on div "登入 / 註冊" at bounding box center [1043, 25] width 89 height 30
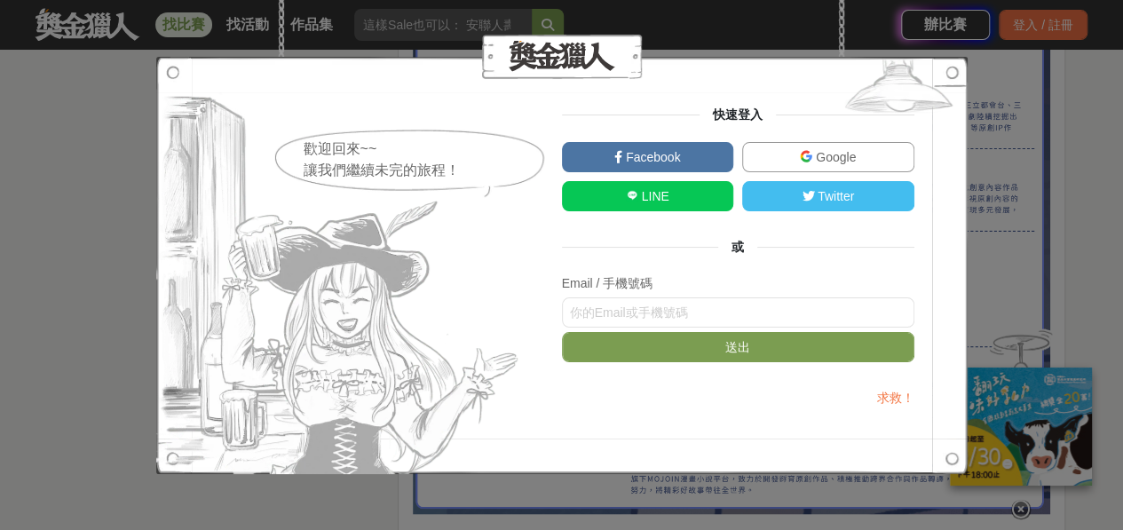
click at [876, 151] on link "Google" at bounding box center [828, 157] width 172 height 30
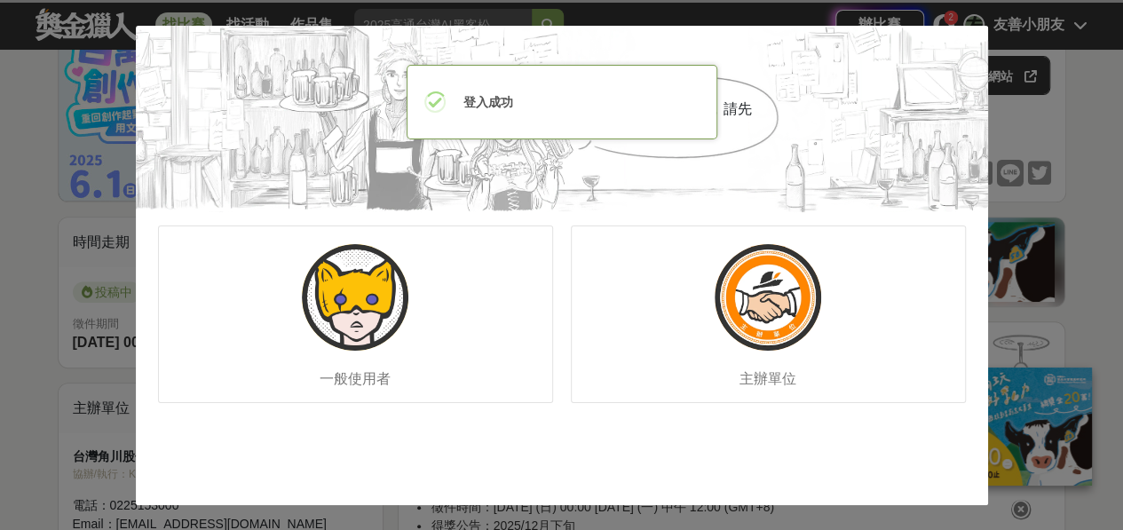
scroll to position [0, 0]
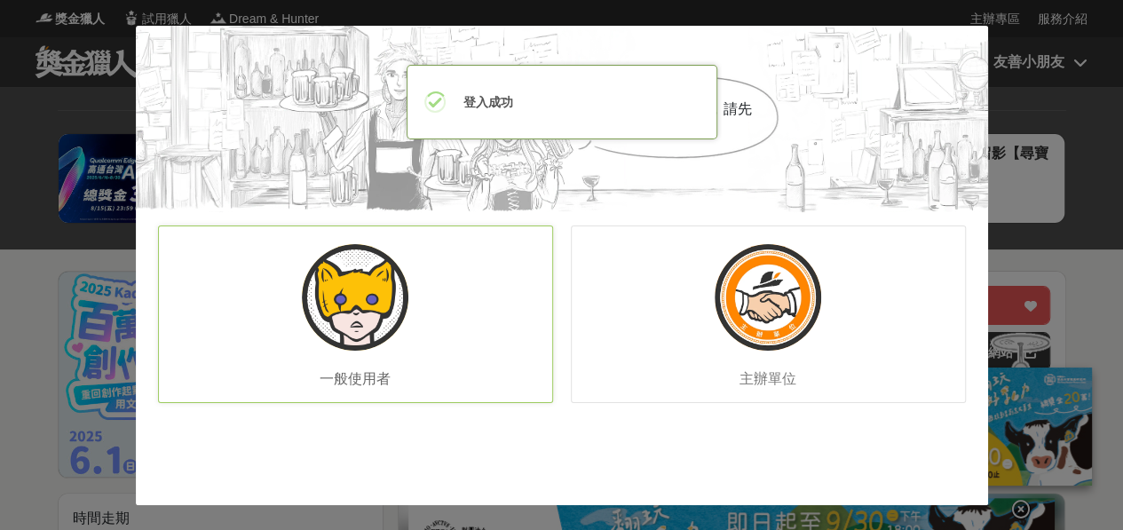
click at [510, 306] on div "一般使用者" at bounding box center [355, 315] width 395 height 178
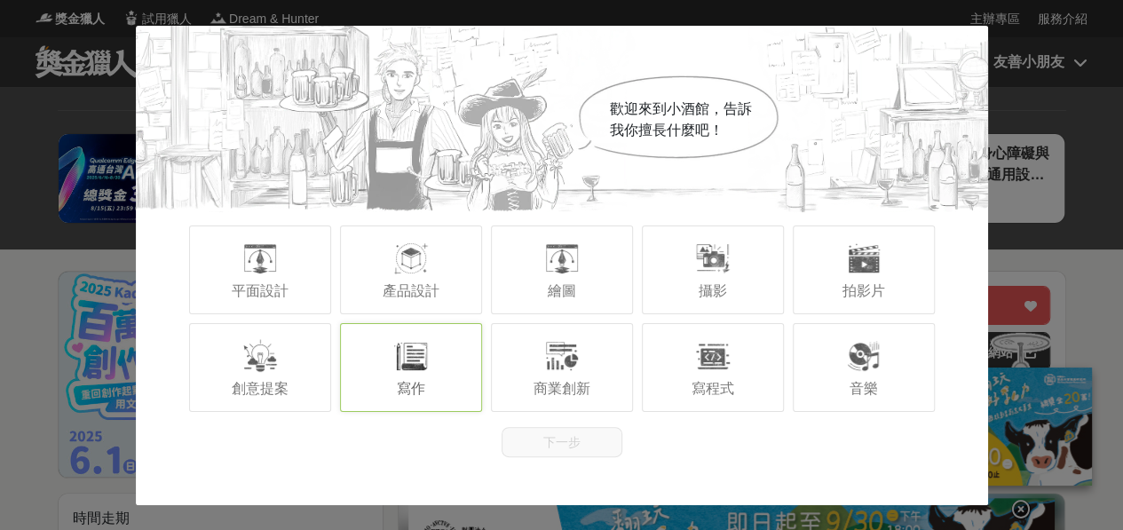
click at [460, 375] on div "寫作" at bounding box center [411, 367] width 142 height 89
click at [580, 446] on button "下一步" at bounding box center [562, 442] width 121 height 30
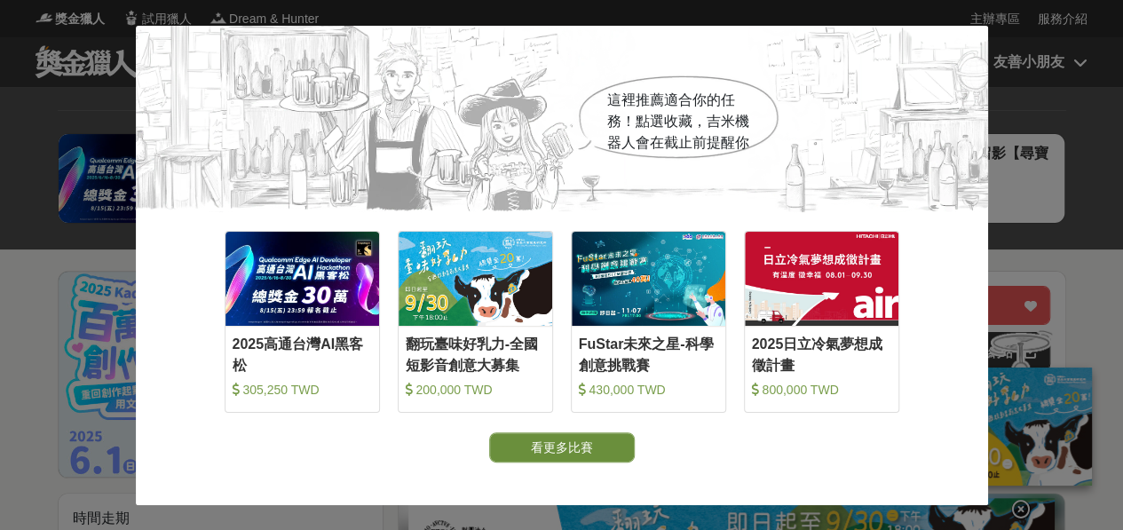
click at [603, 456] on button "看更多比賽" at bounding box center [562, 447] width 146 height 30
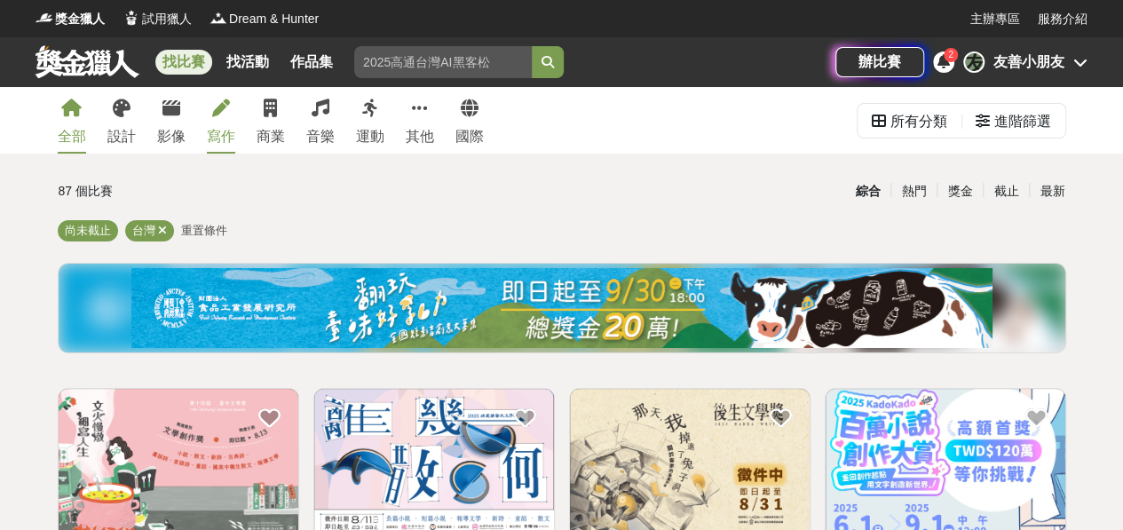
click at [224, 123] on link "寫作" at bounding box center [221, 120] width 28 height 67
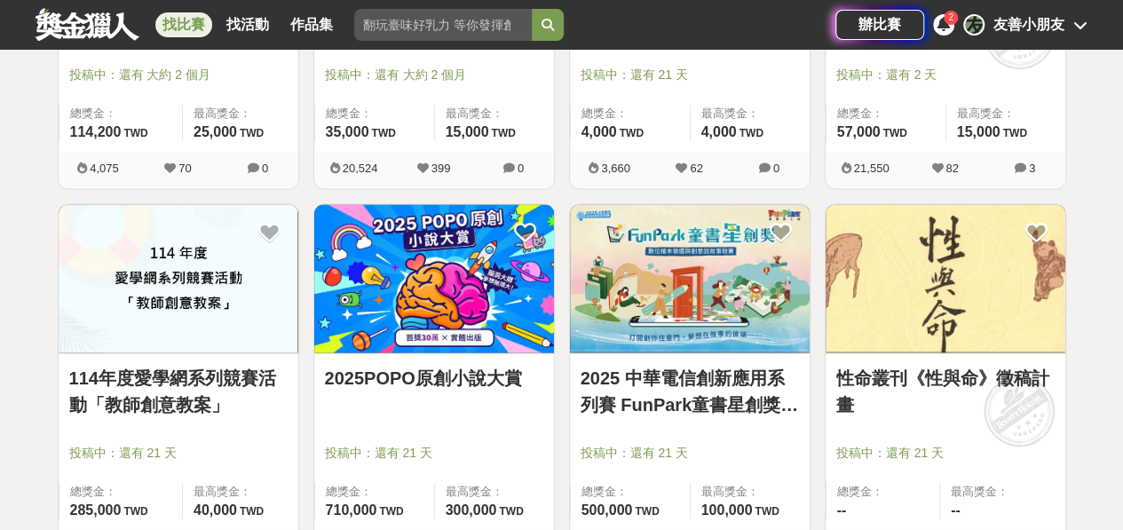
scroll to position [1320, 0]
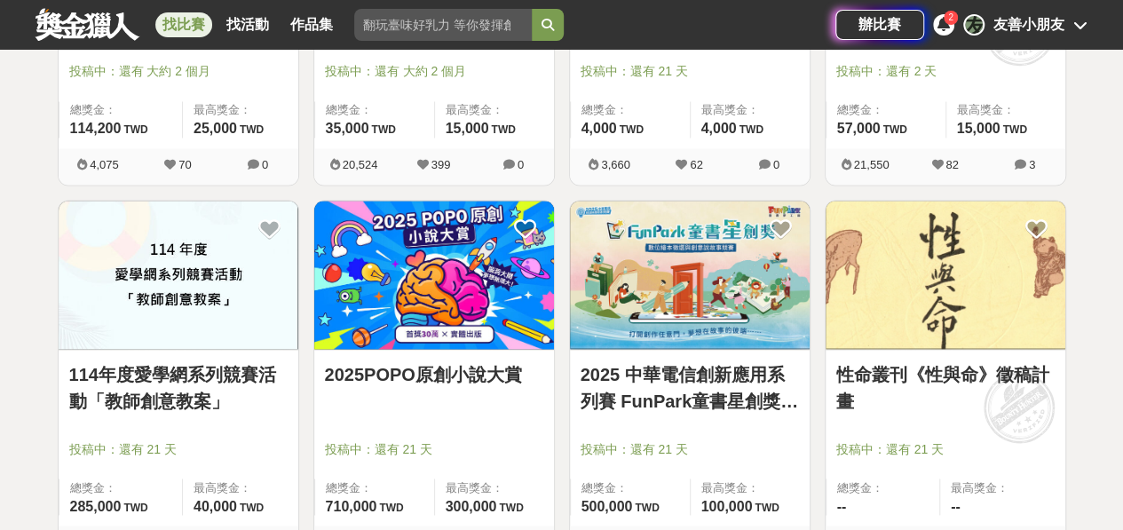
click at [511, 260] on img at bounding box center [434, 275] width 240 height 148
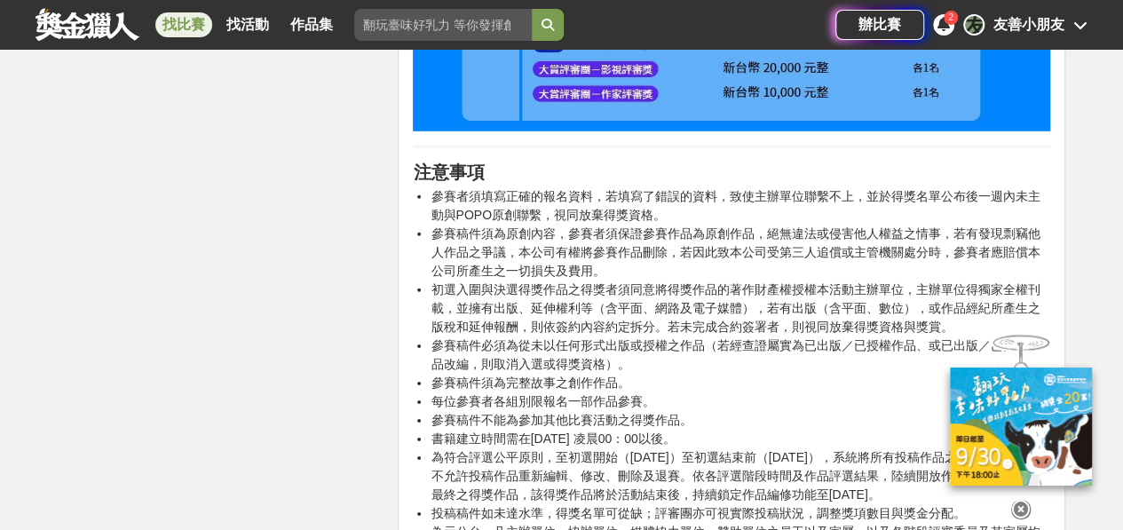
scroll to position [2644, 0]
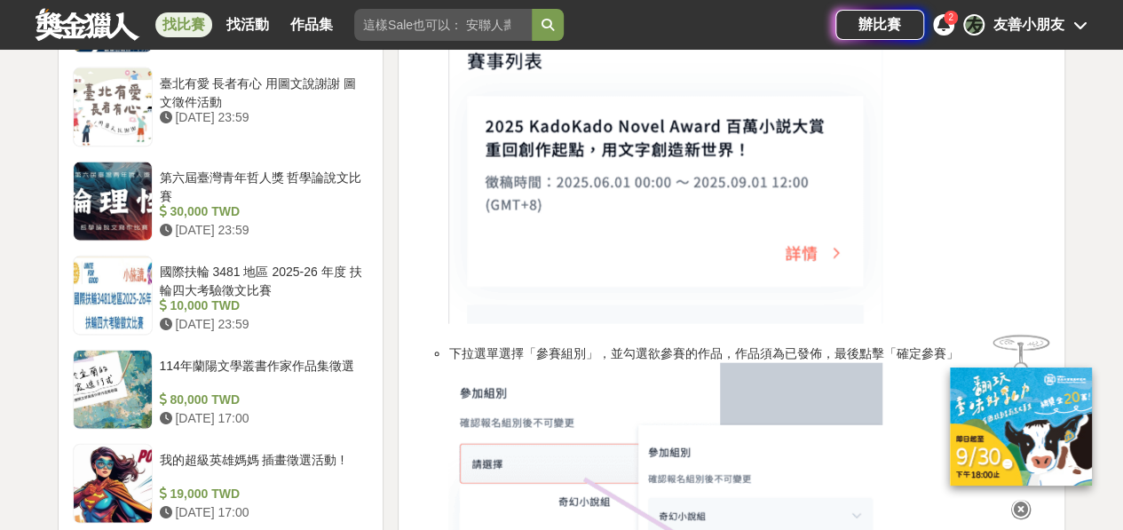
scroll to position [1918, 0]
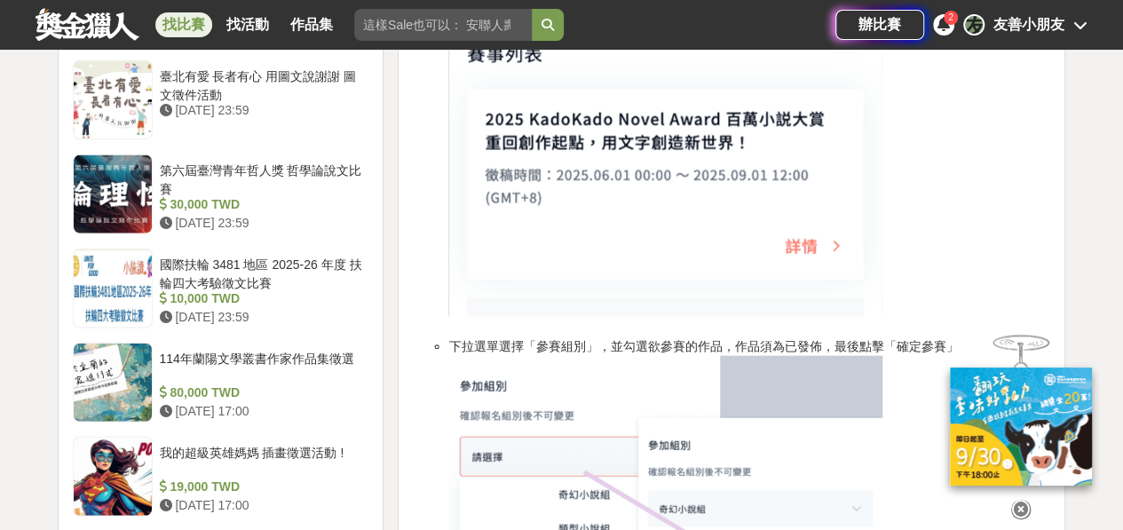
click at [1063, 31] on div "友善小朋友" at bounding box center [1029, 24] width 71 height 21
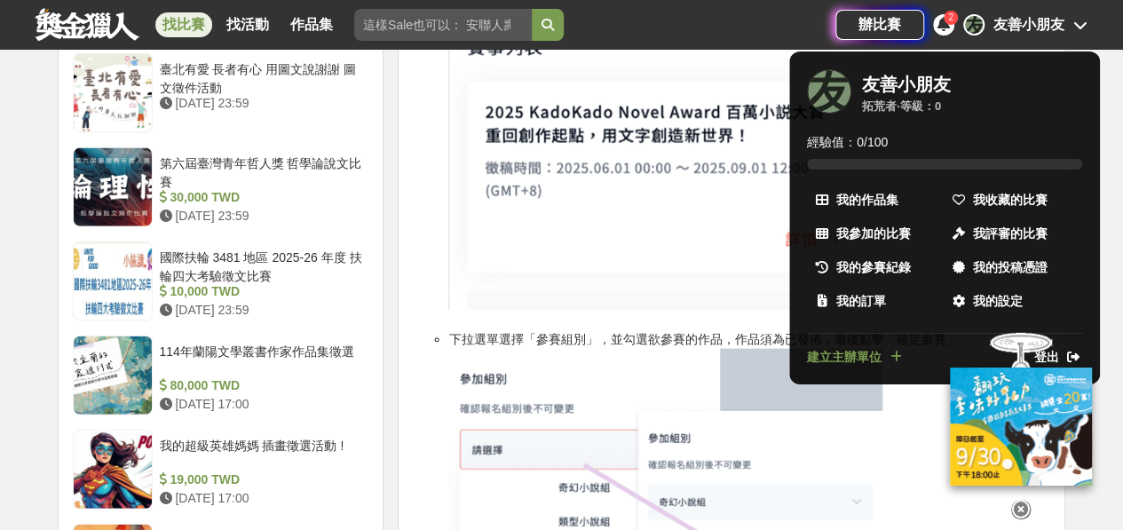
scroll to position [1920, 0]
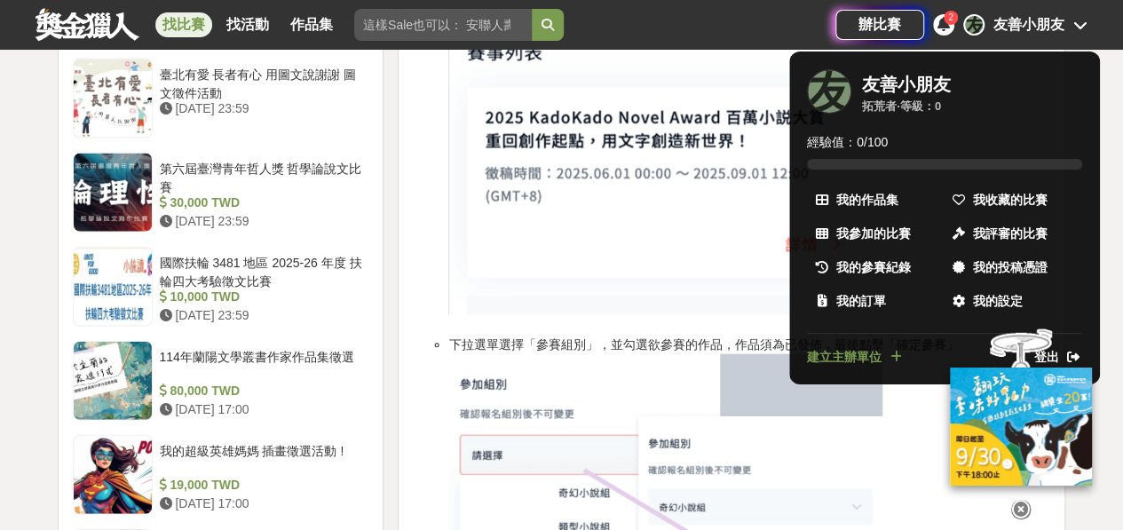
click at [698, 231] on div at bounding box center [561, 265] width 1123 height 530
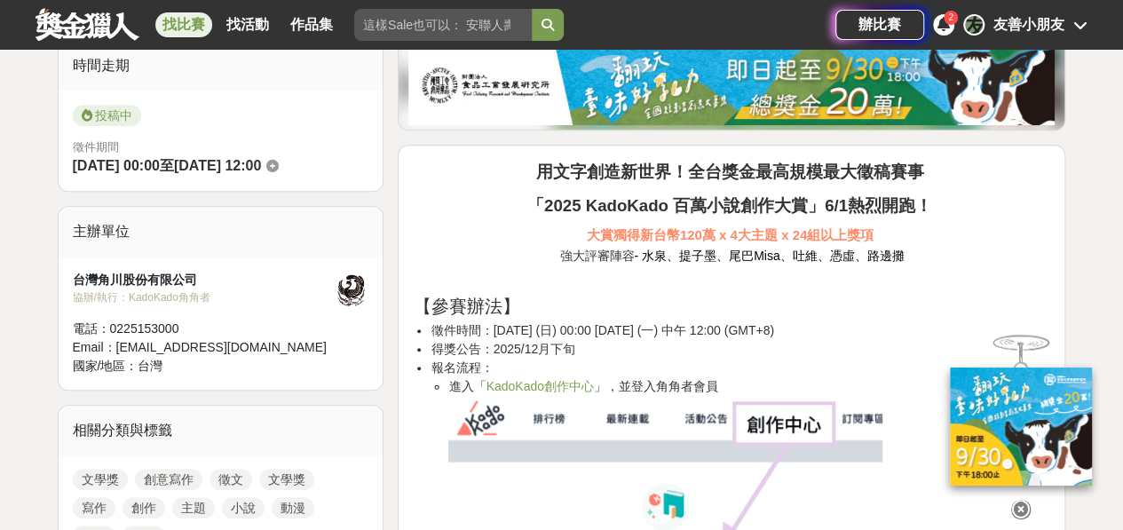
scroll to position [449, 0]
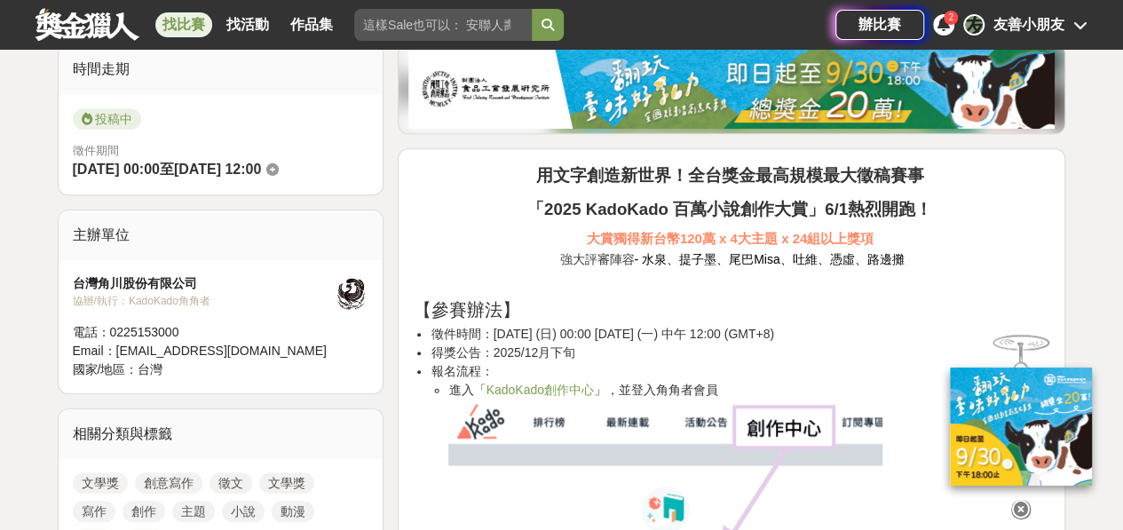
click at [264, 298] on div "協辦/執行： KadoKado角角者" at bounding box center [203, 301] width 261 height 16
click at [337, 243] on div "主辦單位" at bounding box center [221, 235] width 325 height 50
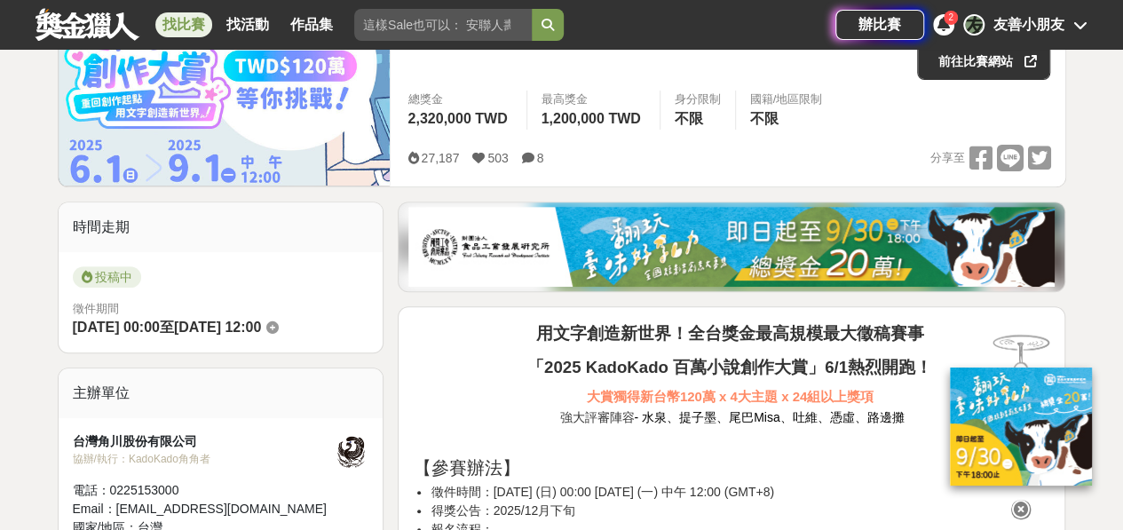
scroll to position [288, 0]
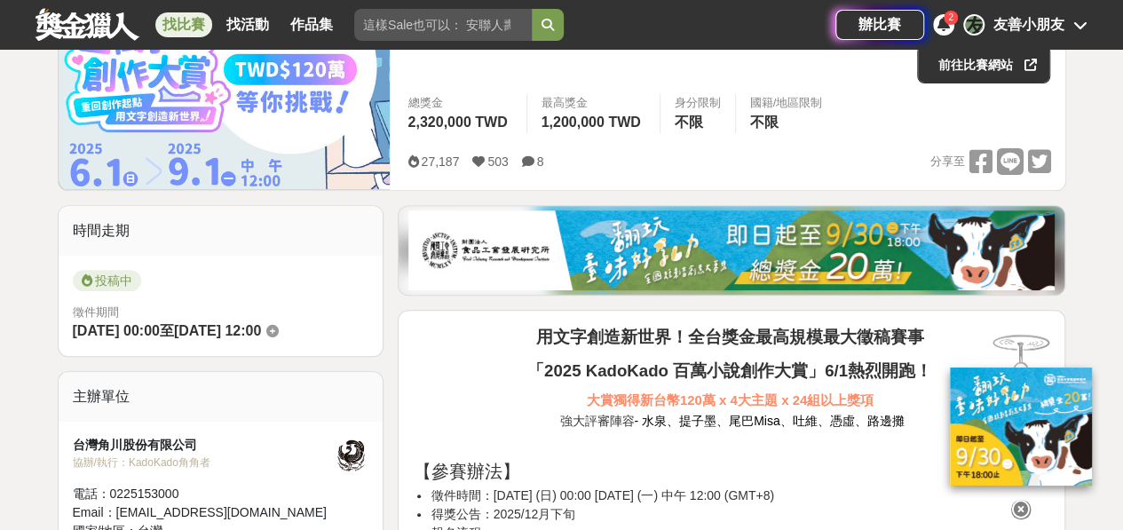
click at [279, 334] on icon at bounding box center [272, 331] width 12 height 12
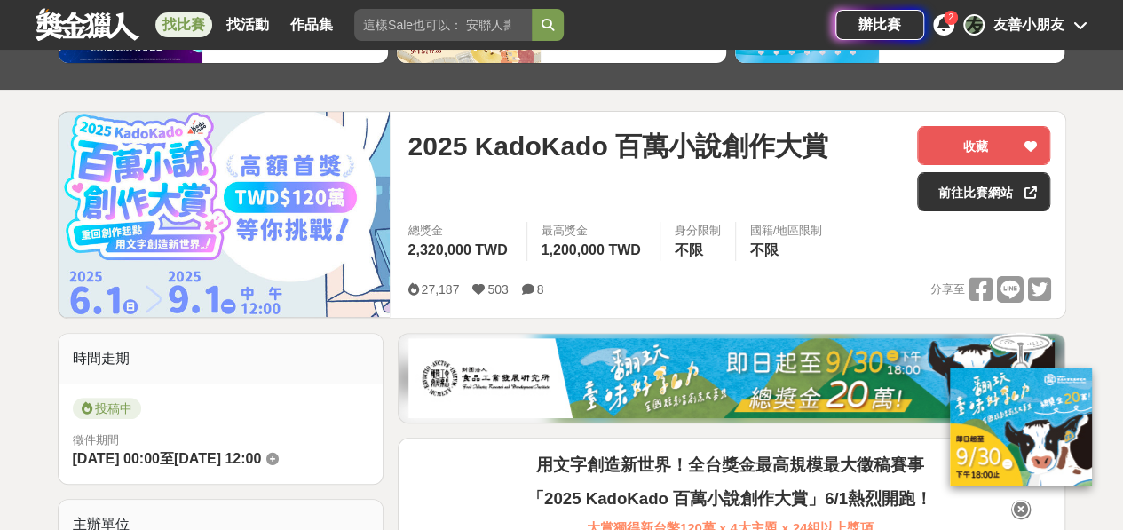
scroll to position [149, 0]
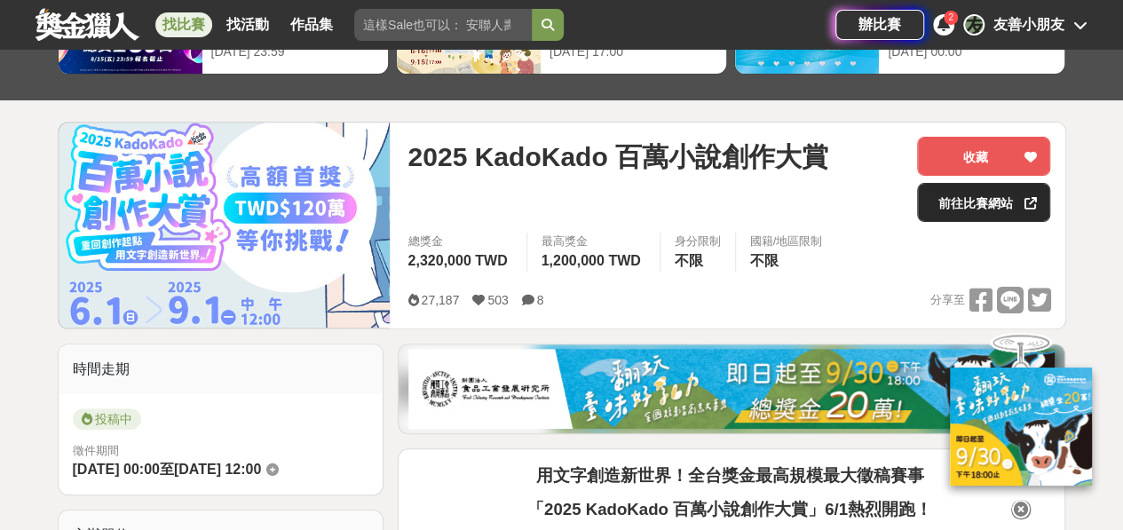
click at [1034, 202] on icon at bounding box center [1030, 203] width 12 height 12
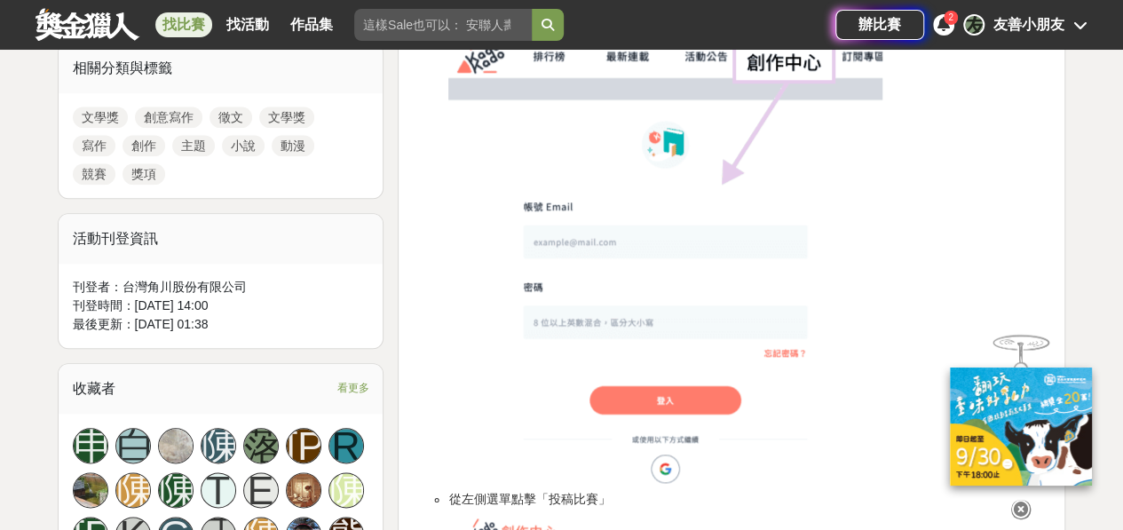
click at [1058, 18] on div "友善小朋友" at bounding box center [1029, 24] width 71 height 21
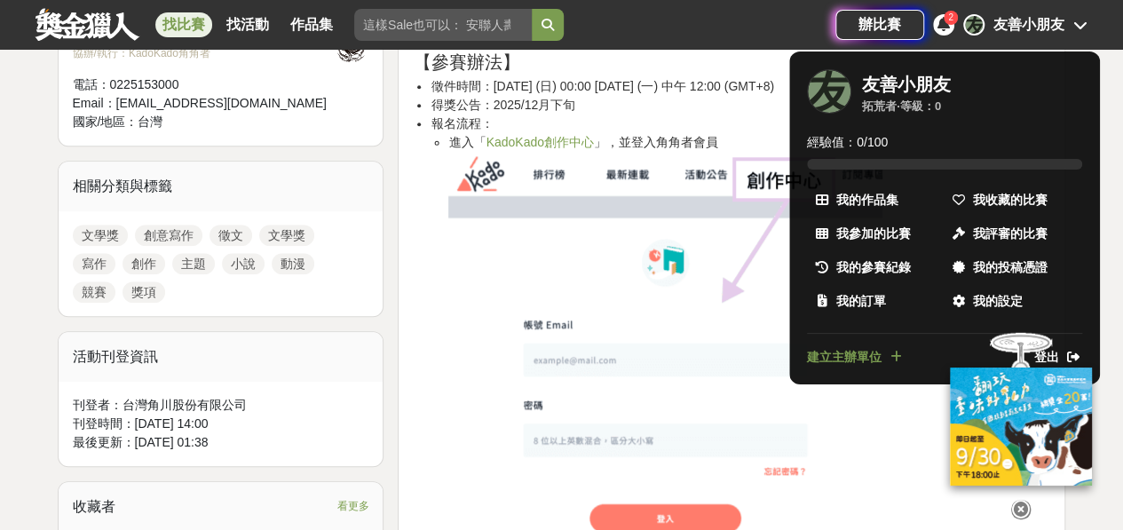
scroll to position [694, 0]
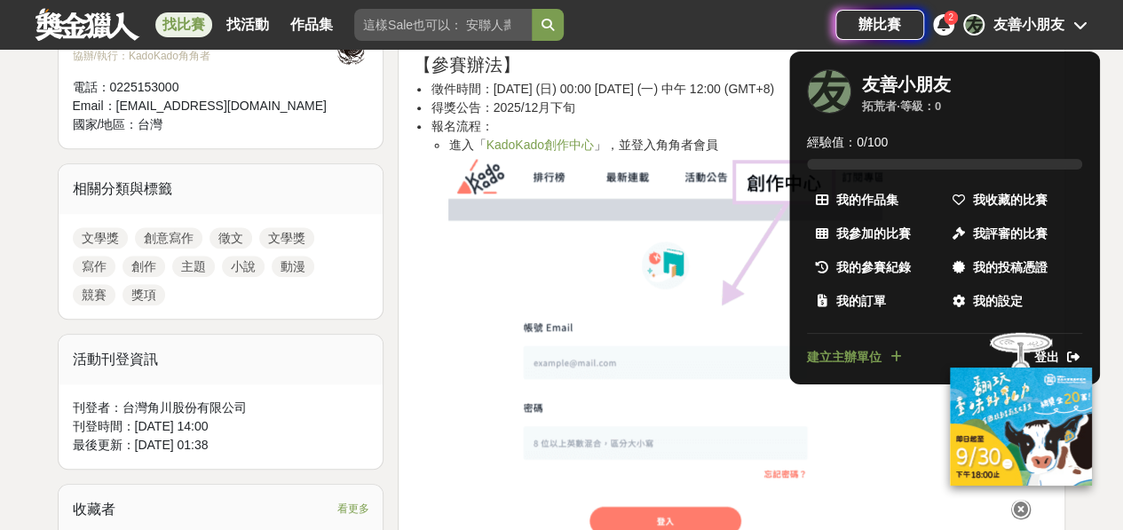
click at [449, 336] on div at bounding box center [561, 265] width 1123 height 530
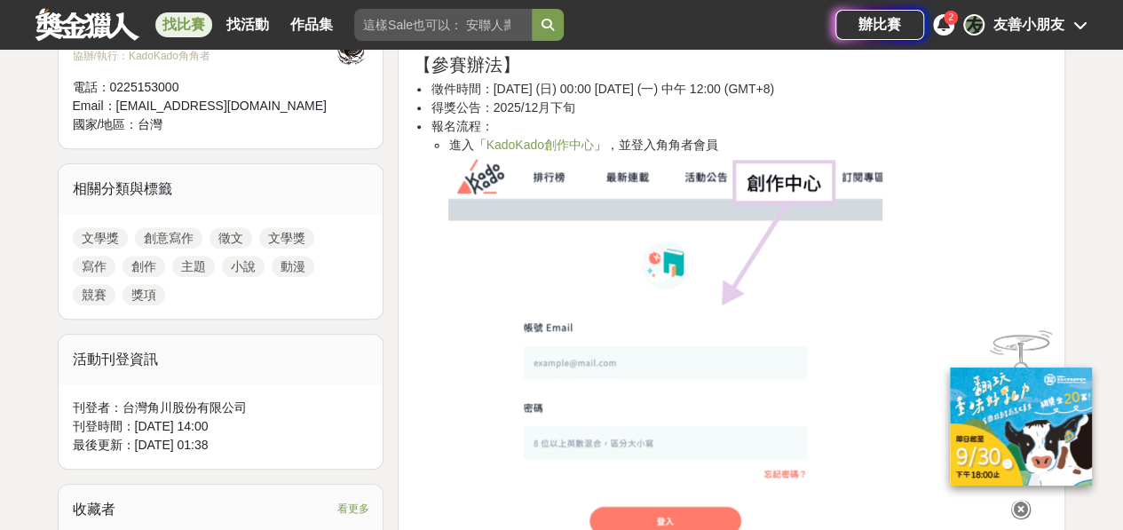
click at [723, 297] on img at bounding box center [665, 383] width 434 height 456
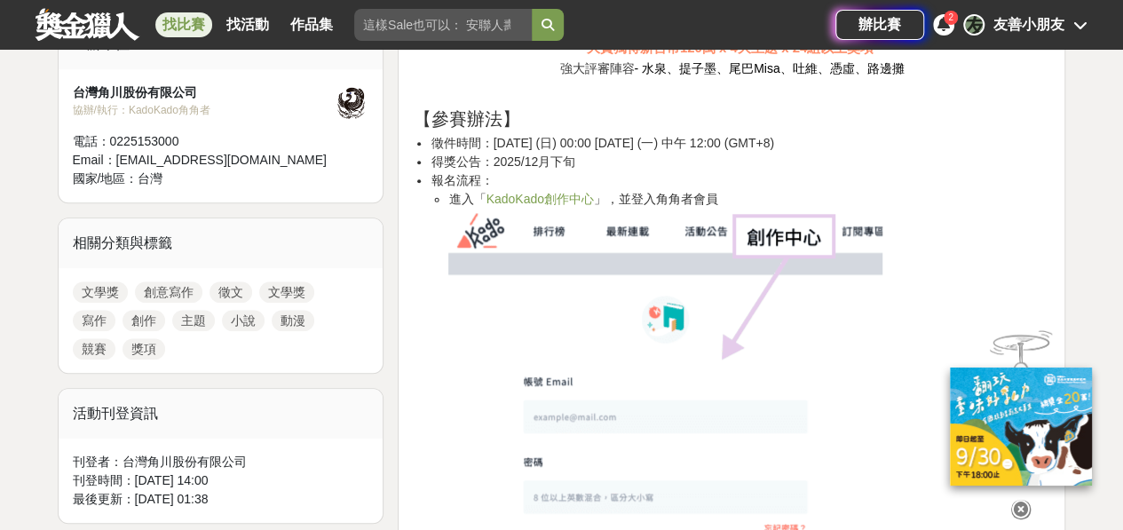
scroll to position [643, 0]
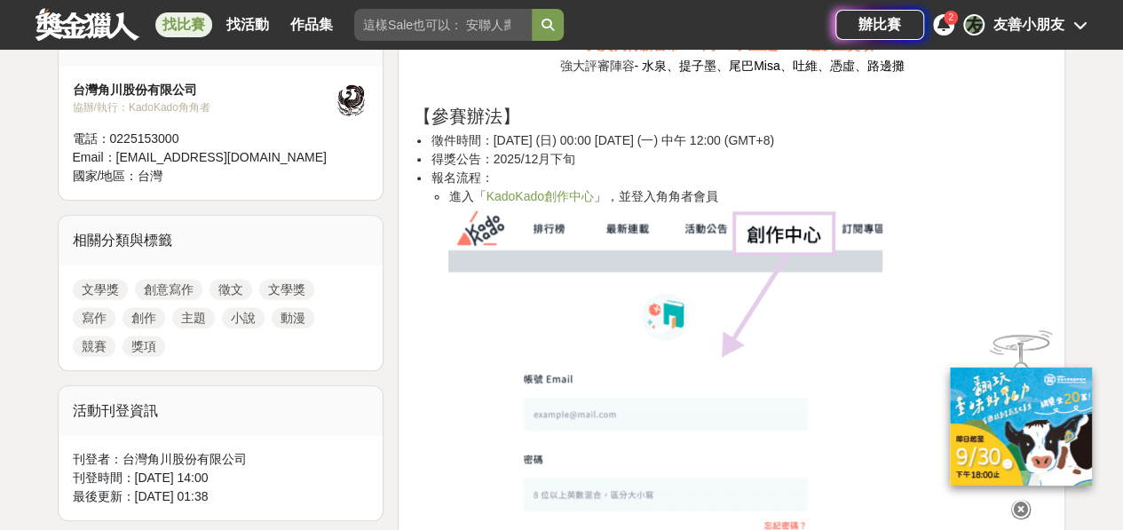
click at [565, 197] on link "KadoKado創作中心" at bounding box center [539, 196] width 107 height 14
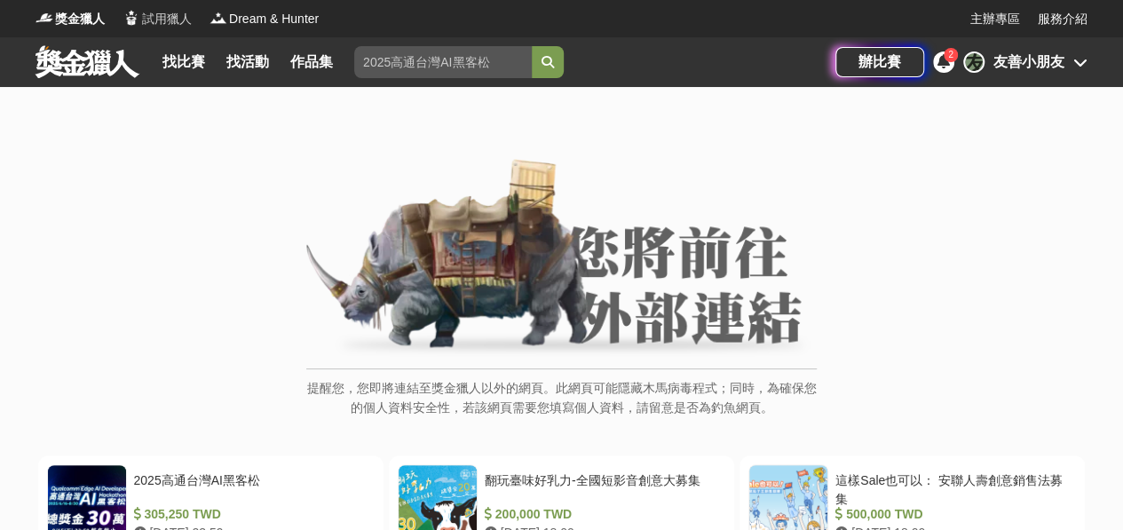
click at [160, 18] on span "試用獵人" at bounding box center [167, 19] width 50 height 19
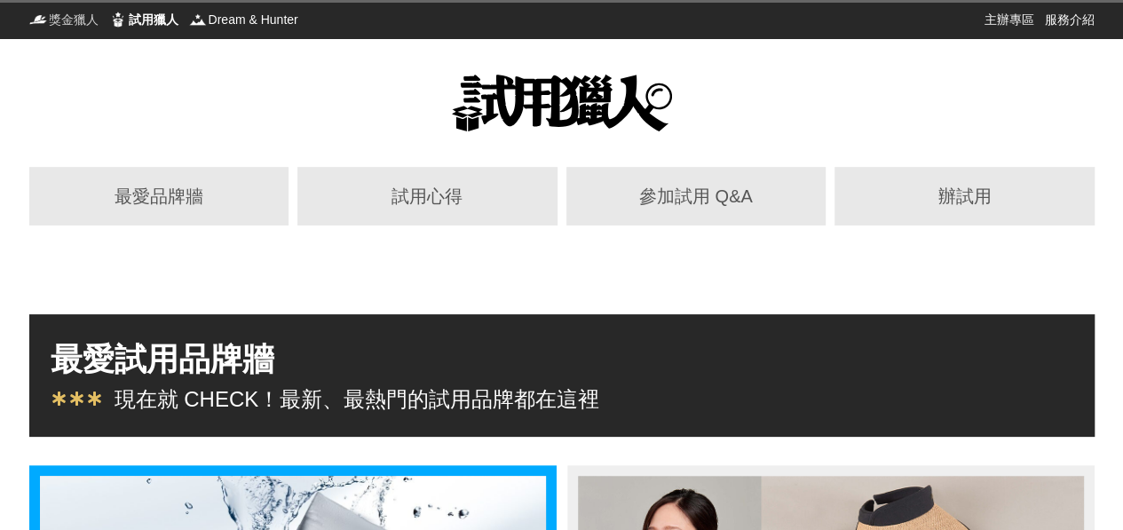
click at [73, 20] on span "獎金獵人" at bounding box center [74, 20] width 50 height 18
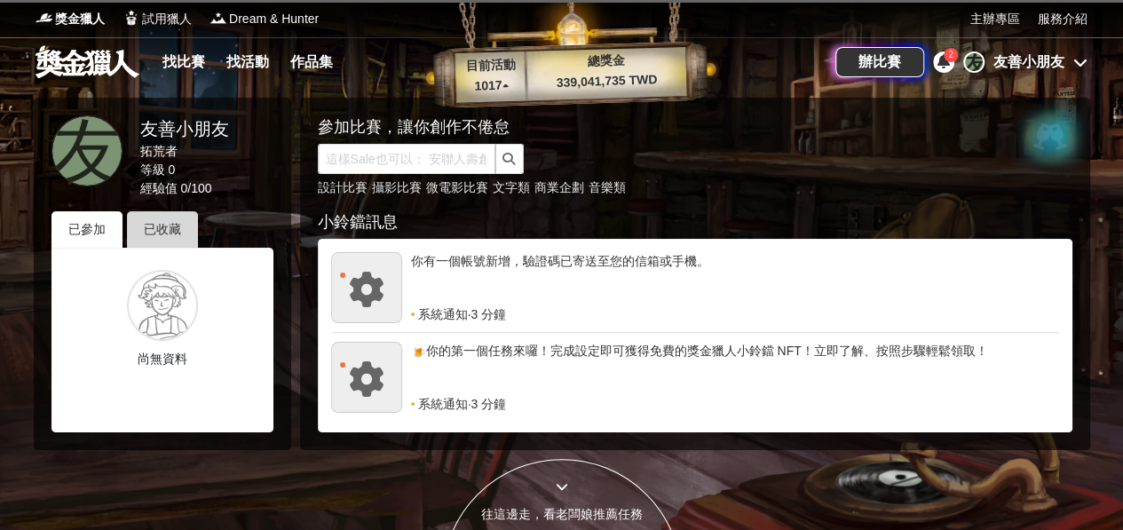
click at [157, 227] on div "已收藏" at bounding box center [162, 229] width 71 height 36
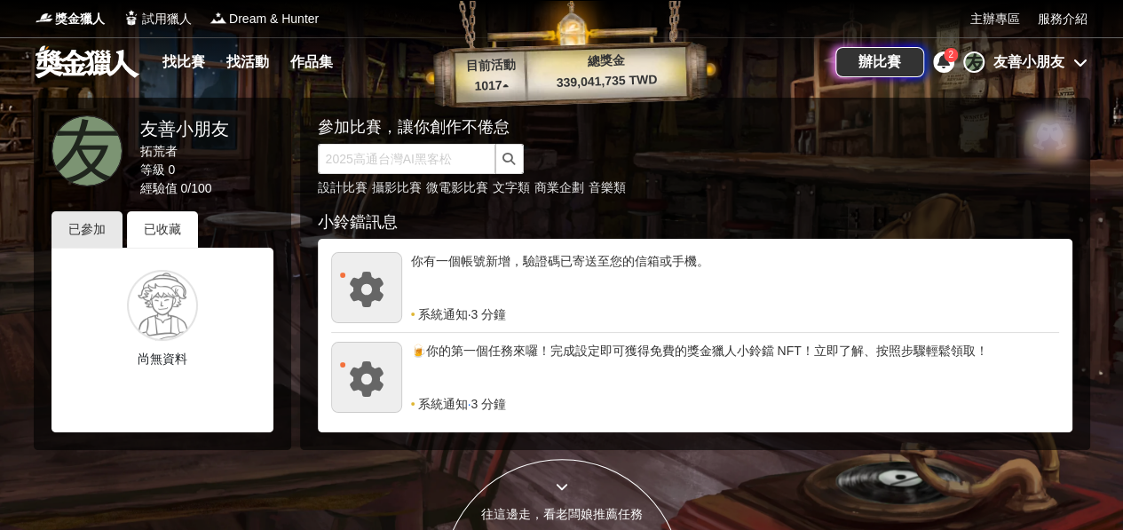
click at [76, 133] on div "友" at bounding box center [87, 150] width 71 height 71
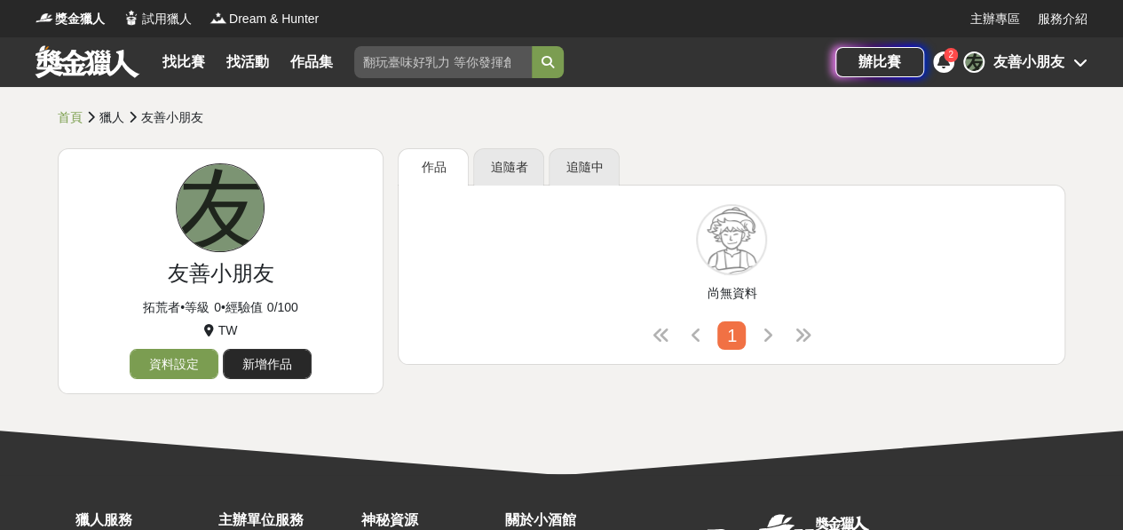
click at [259, 365] on link "新增作品" at bounding box center [267, 364] width 89 height 30
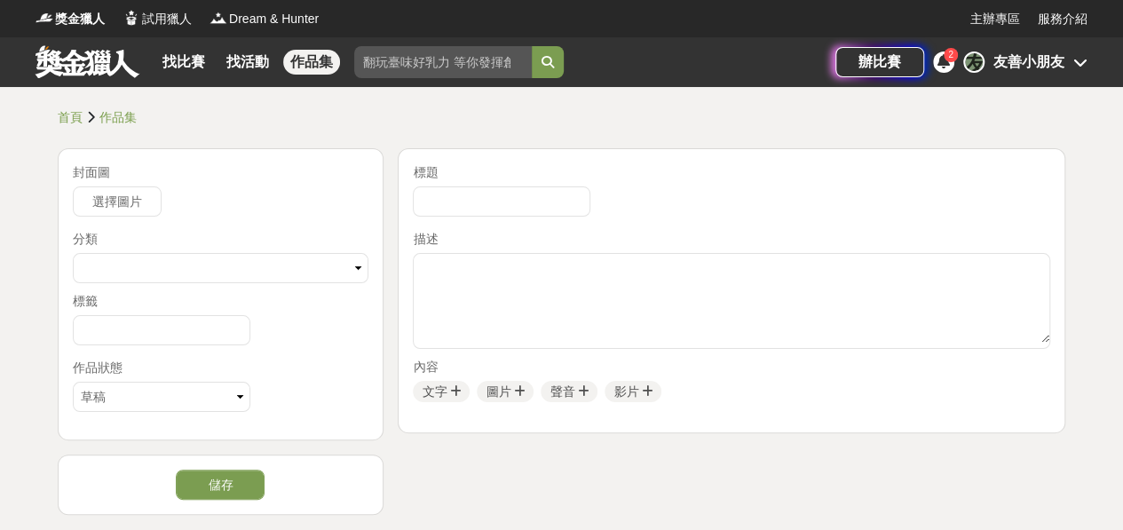
click at [321, 59] on link "作品集" at bounding box center [311, 62] width 57 height 25
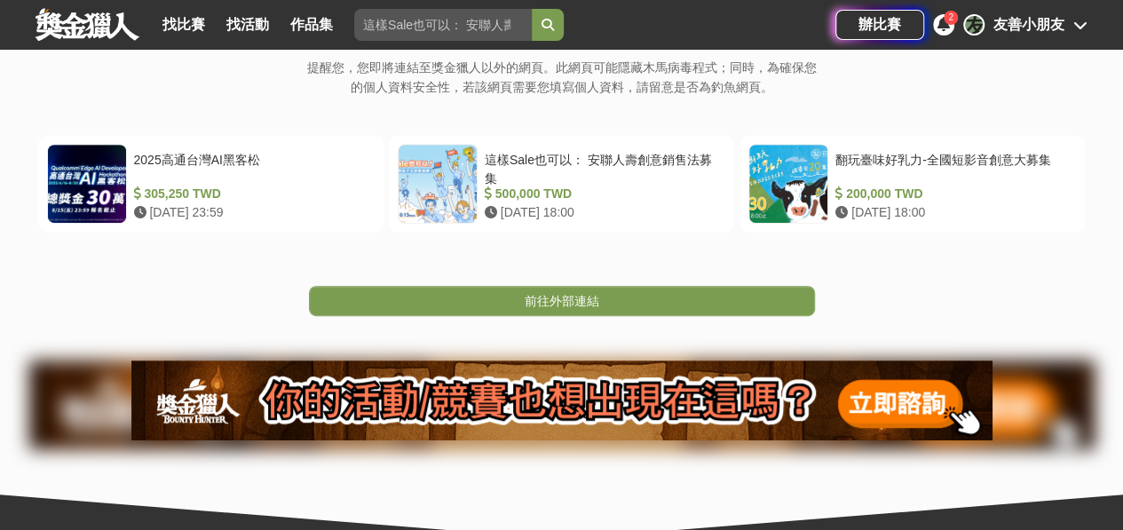
scroll to position [325, 0]
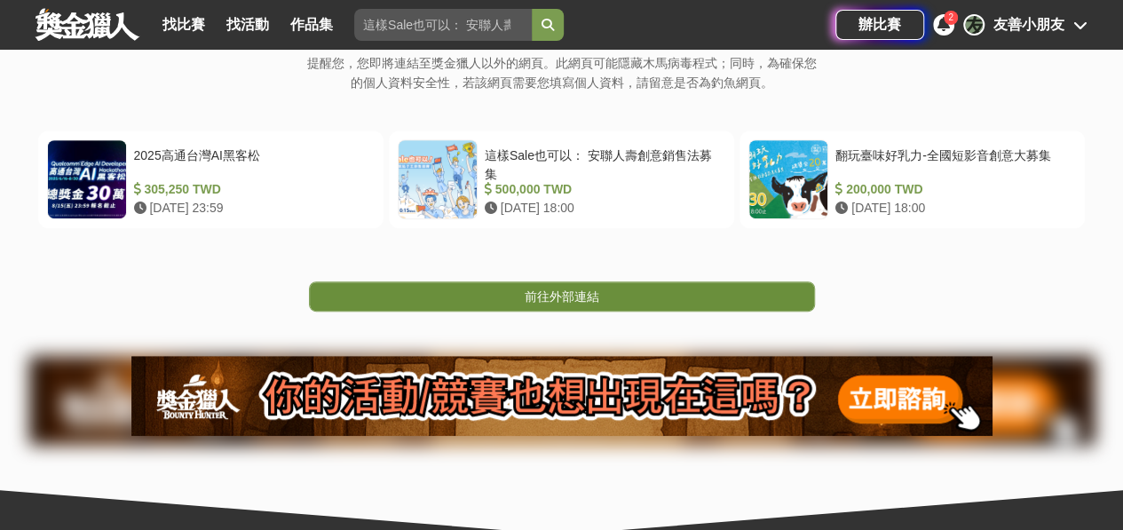
click at [742, 302] on link "前往外部連結" at bounding box center [562, 296] width 506 height 30
